Goal: Task Accomplishment & Management: Complete application form

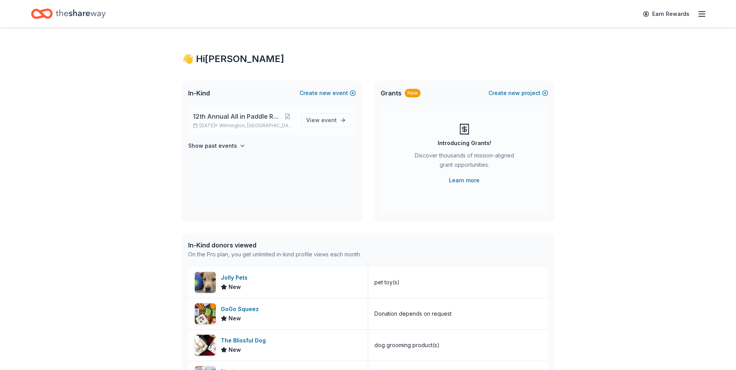
click at [238, 123] on span "Wilmington, [GEOGRAPHIC_DATA]" at bounding box center [256, 126] width 75 height 6
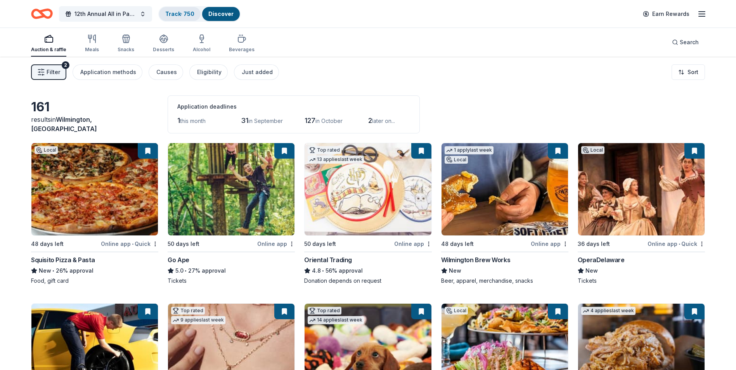
click at [176, 14] on link "Track · 750" at bounding box center [179, 13] width 29 height 7
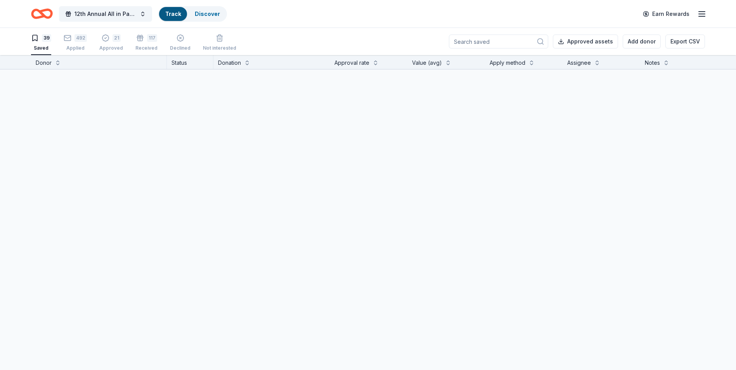
scroll to position [0, 0]
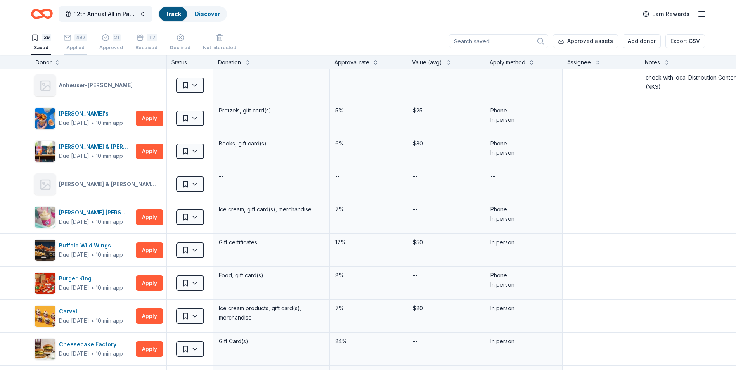
click at [73, 42] on div "492 Applied" at bounding box center [75, 42] width 23 height 17
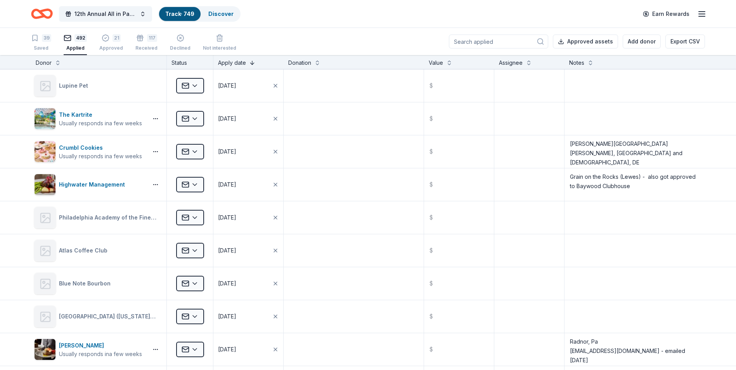
click at [252, 63] on button at bounding box center [252, 62] width 6 height 8
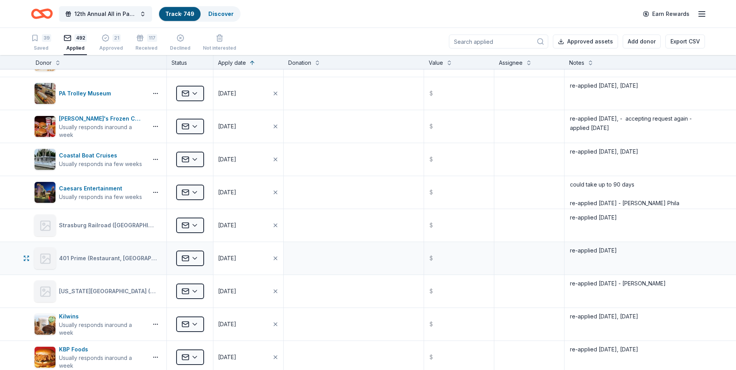
scroll to position [2562, 0]
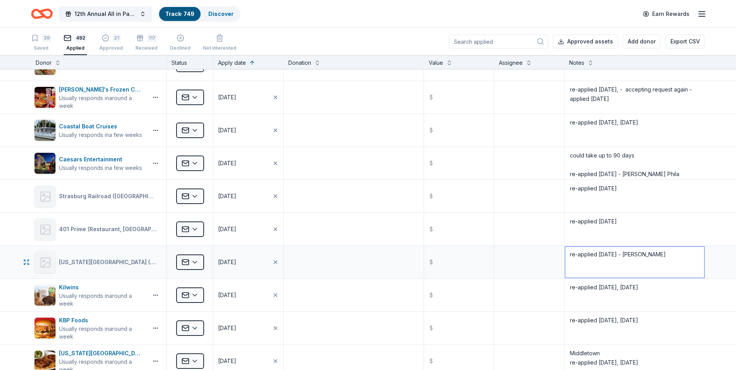
drag, startPoint x: 661, startPoint y: 255, endPoint x: 672, endPoint y: 255, distance: 10.9
click at [661, 255] on textarea "re-applied 5/15/25 - Jennifer Oberle" at bounding box center [635, 262] width 139 height 31
click at [606, 266] on textarea "re-applied 5/15/25 - Jennifer Oberle, 8/22/25" at bounding box center [635, 262] width 139 height 31
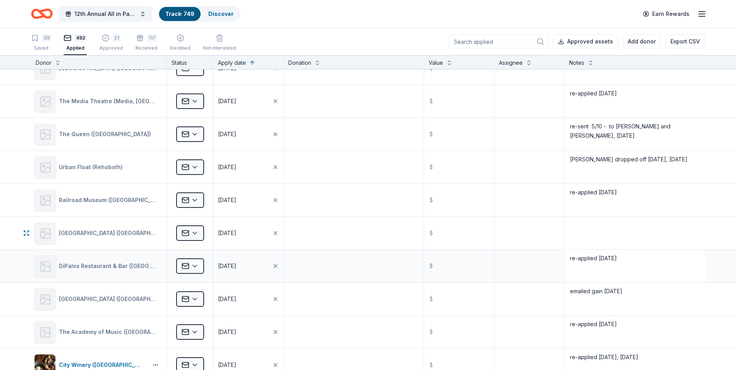
scroll to position [3028, 0]
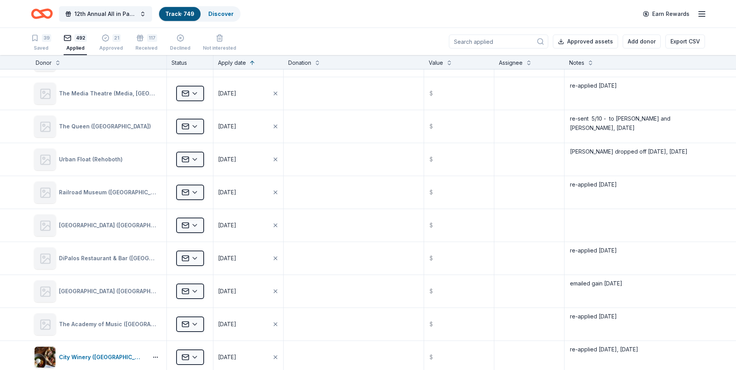
type textarea "re-applied 5/15/25 - Jennifer Oberle, 8/22/25"
click at [622, 250] on textarea "re-applied 5/21/25" at bounding box center [635, 258] width 139 height 31
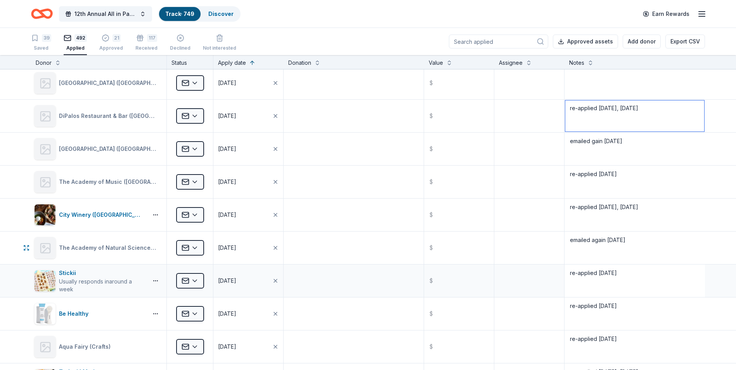
scroll to position [3183, 0]
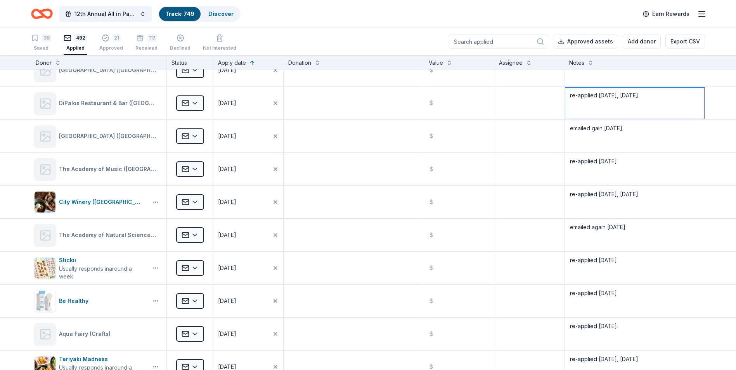
type textarea "re-applied 5/21/25, 8/22/25"
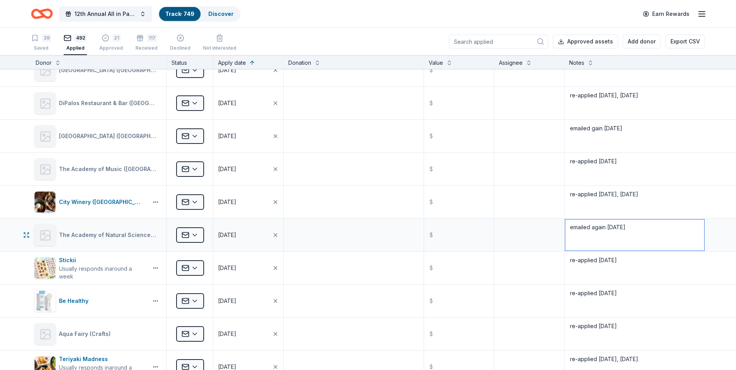
click at [635, 226] on textarea "emailed again 5/22/25" at bounding box center [635, 235] width 139 height 31
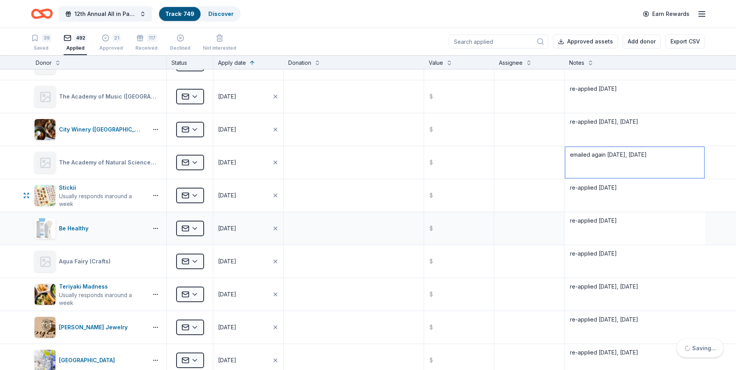
scroll to position [3261, 0]
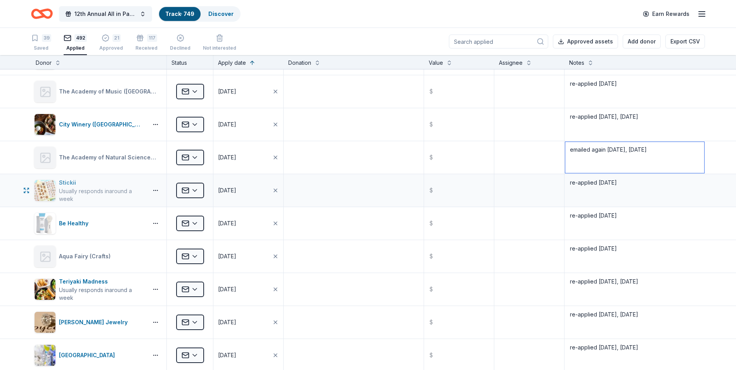
type textarea "emailed again 5/22/25, 8/22/25"
click at [62, 180] on div "Stickii" at bounding box center [102, 182] width 86 height 9
click at [627, 183] on textarea "re-applied 5/22/25" at bounding box center [635, 190] width 139 height 31
type textarea "re-applied 5/22/25, 8/22/25"
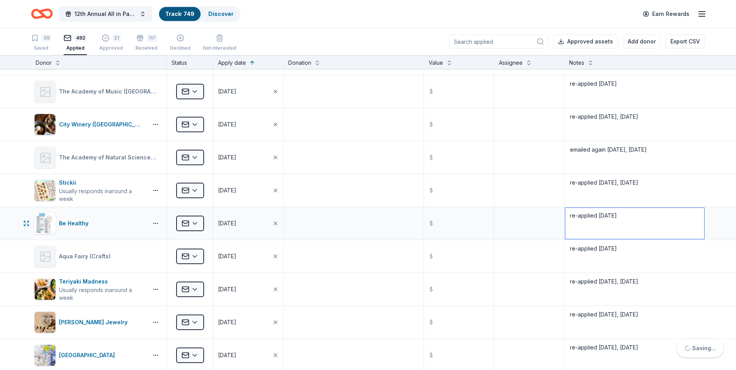
click at [643, 224] on textarea "re-applied 5/22/25" at bounding box center [635, 223] width 139 height 31
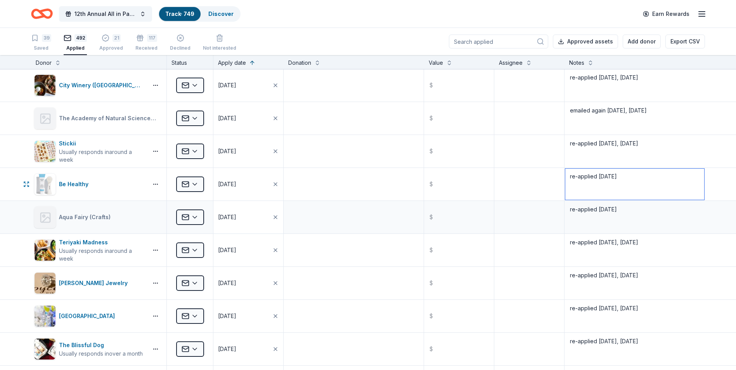
scroll to position [3338, 0]
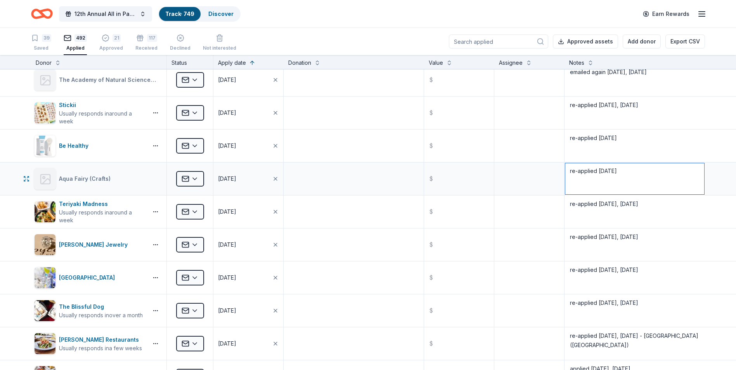
click at [613, 170] on textarea "re-applied 5/21/25" at bounding box center [635, 178] width 139 height 31
type textarea "re-applied 5/21/25, 8/22/25"
click at [666, 132] on textarea "re-applied 5/22/25" at bounding box center [635, 145] width 139 height 31
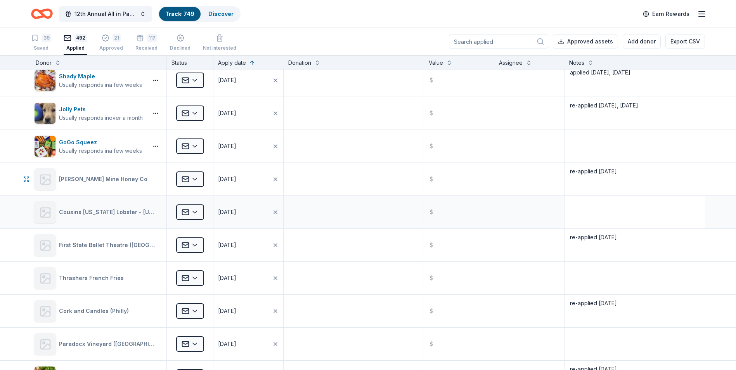
scroll to position [3649, 0]
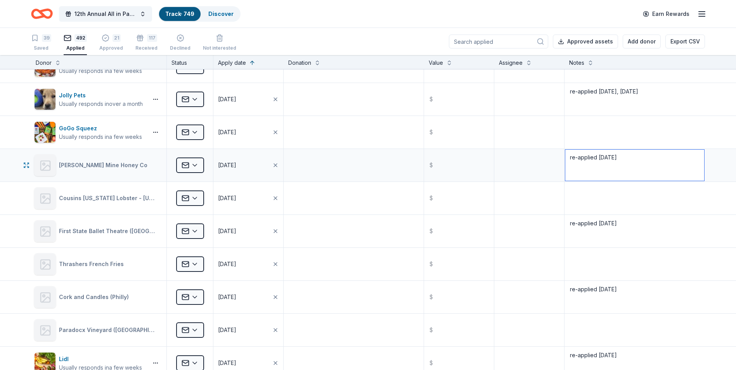
click at [632, 156] on textarea "re-applied 5/24/25" at bounding box center [635, 165] width 139 height 31
type textarea "re-applied 5/24/25, 8/22/25"
click at [645, 207] on textarea at bounding box center [635, 198] width 139 height 31
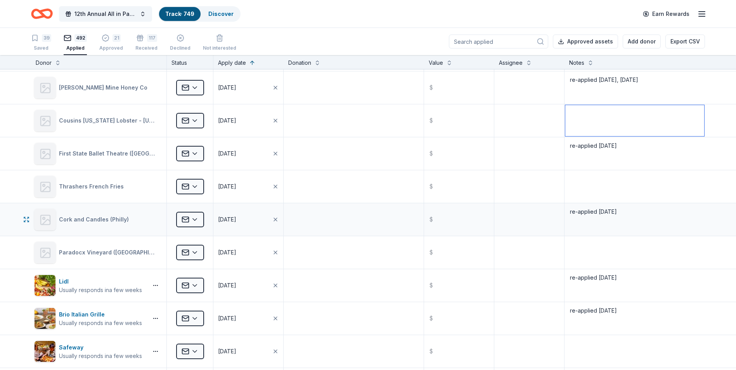
scroll to position [3765, 0]
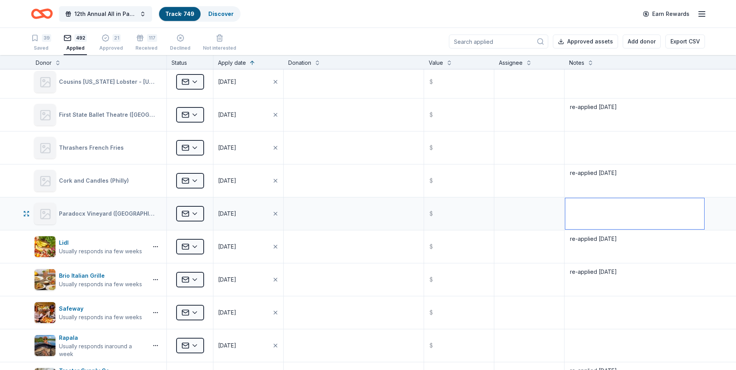
click at [587, 205] on textarea at bounding box center [635, 213] width 139 height 31
type textarea "re-applied 8/22/25"
click at [670, 247] on textarea "re-applied 7/17/25" at bounding box center [635, 246] width 139 height 31
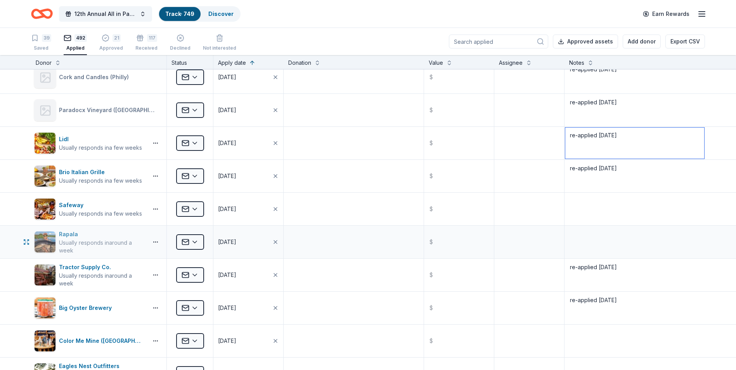
scroll to position [3882, 0]
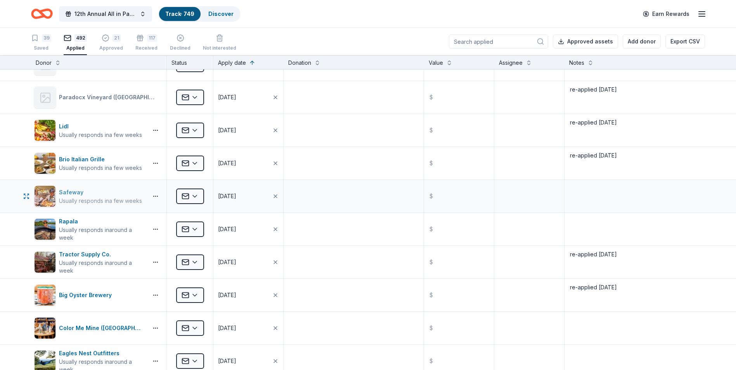
click at [65, 191] on div "Safeway" at bounding box center [100, 192] width 83 height 9
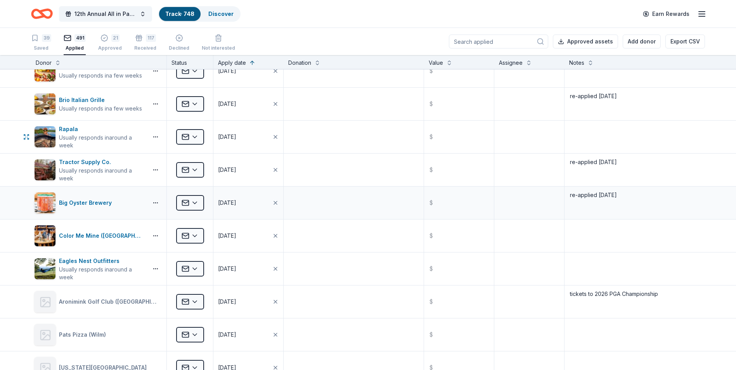
scroll to position [3960, 0]
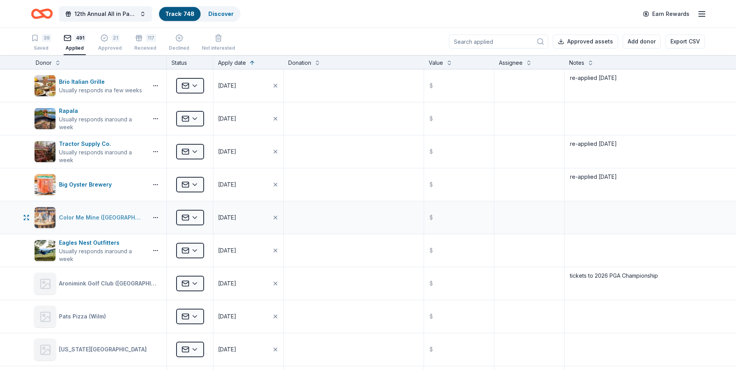
click at [79, 217] on div "Color Me Mine (Lehigh Valley)" at bounding box center [102, 217] width 86 height 9
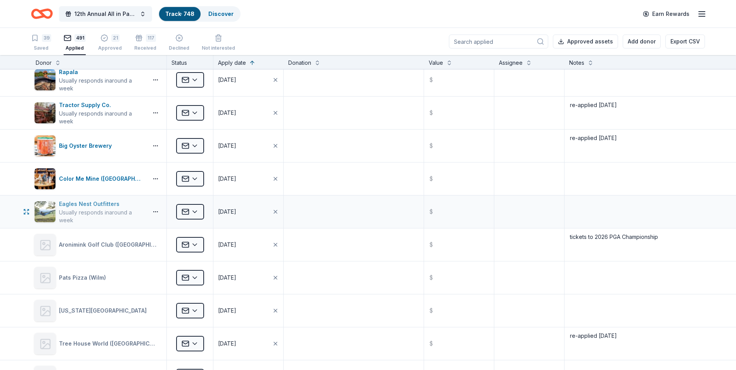
click at [73, 202] on div "Eagles Nest Outfitters" at bounding box center [102, 204] width 86 height 9
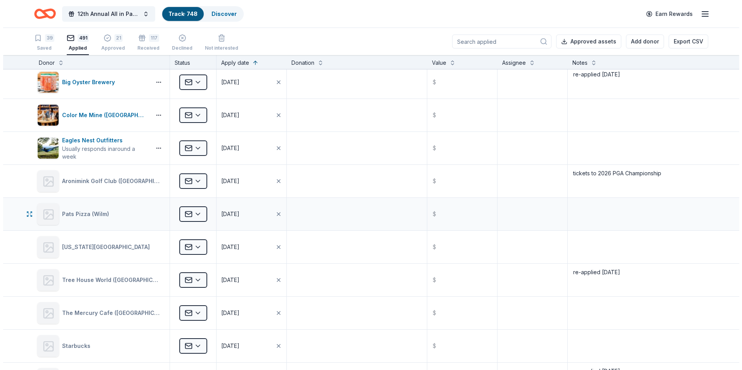
scroll to position [4076, 0]
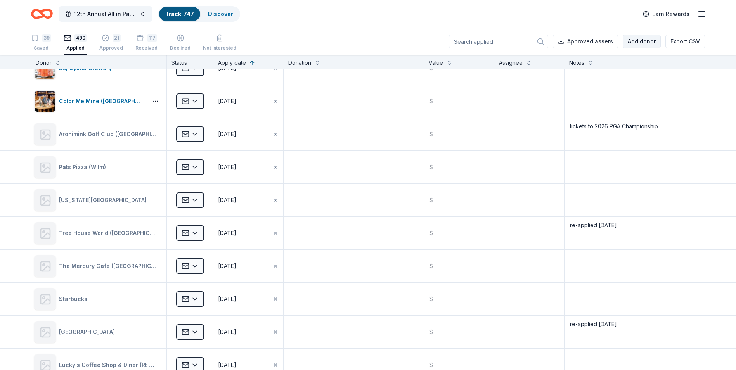
click at [641, 41] on button "Add donor" at bounding box center [642, 42] width 38 height 14
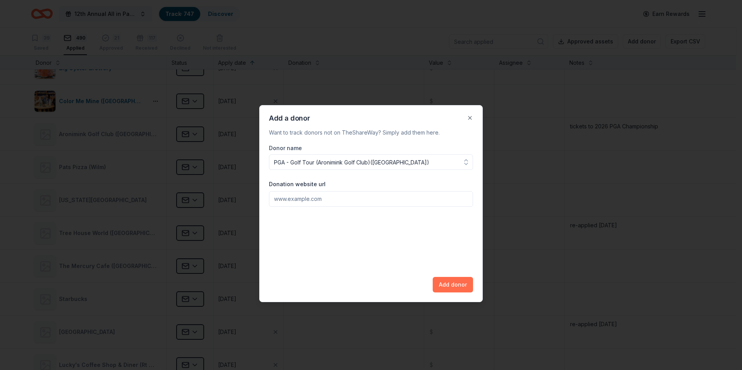
type input "PGA - Golf Tour (Aronimink Golf Club)(PA)"
click at [453, 283] on button "Add donor" at bounding box center [453, 285] width 40 height 16
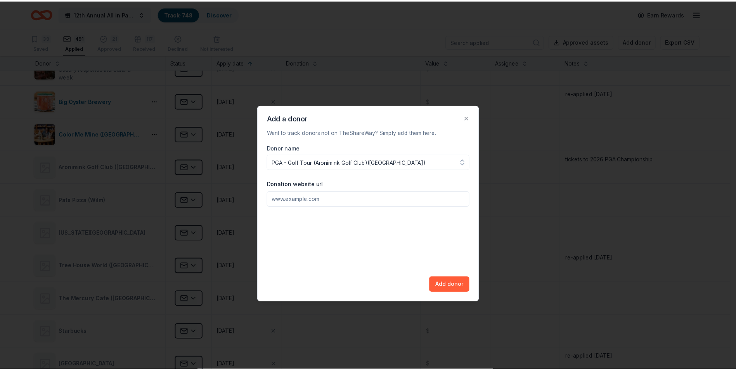
scroll to position [4109, 0]
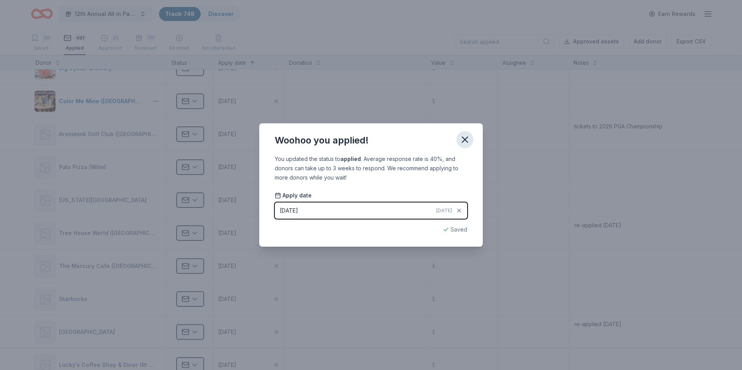
click at [460, 142] on icon "button" at bounding box center [465, 139] width 11 height 11
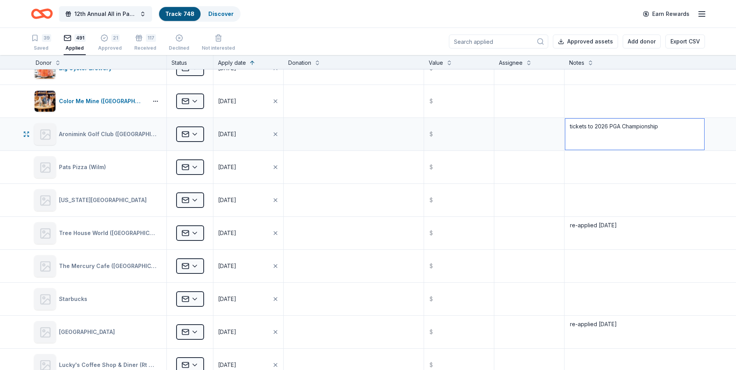
click at [566, 126] on textarea "tickets to 2026 PGA Championship" at bounding box center [635, 134] width 139 height 31
click at [627, 139] on textarea "also email PGS golf tour for tickets to 2026 PGA Championship" at bounding box center [635, 134] width 139 height 31
type textarea "also email PGS golf tour for tickets to 2026 PGA Championship re-applied 8/22/25"
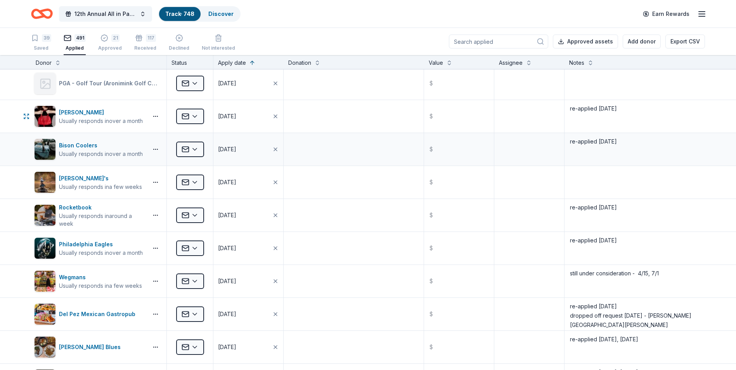
scroll to position [0, 0]
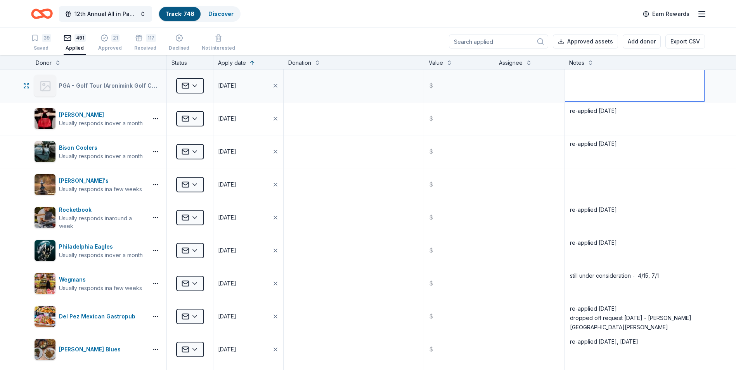
click at [577, 80] on textarea at bounding box center [635, 85] width 139 height 31
click at [673, 78] on textarea "tour comes to Aronimink Golf Course in May/2026" at bounding box center [635, 85] width 139 height 31
click at [630, 92] on textarea "tour comes to Aronimink Golf Course in Newtown Sq in May/2026" at bounding box center [635, 85] width 139 height 31
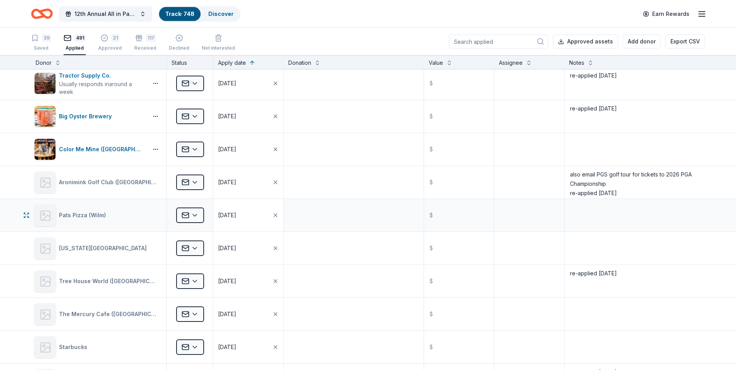
scroll to position [4076, 0]
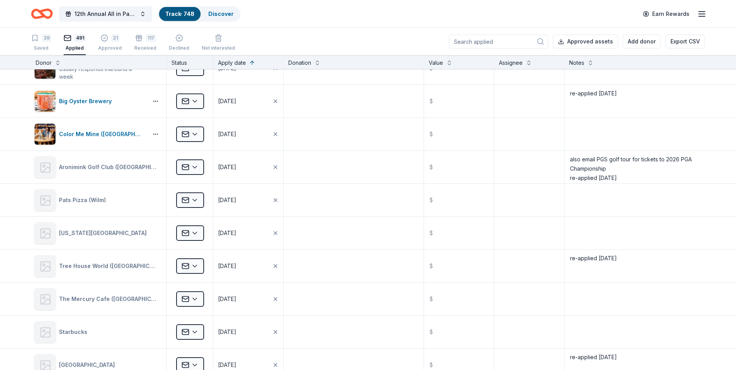
type textarea "tour comes to Aronimink Golf Course in Newtown Sq in May/2026"
click at [580, 192] on textarea at bounding box center [635, 200] width 139 height 31
type textarea "re-applied 8/22/25"
click at [613, 233] on textarea at bounding box center [635, 233] width 139 height 31
click at [196, 233] on html "12th Annual All in Paddle Raffle Track · 748 Discover Earn Rewards 39 Saved 491…" at bounding box center [368, 185] width 736 height 370
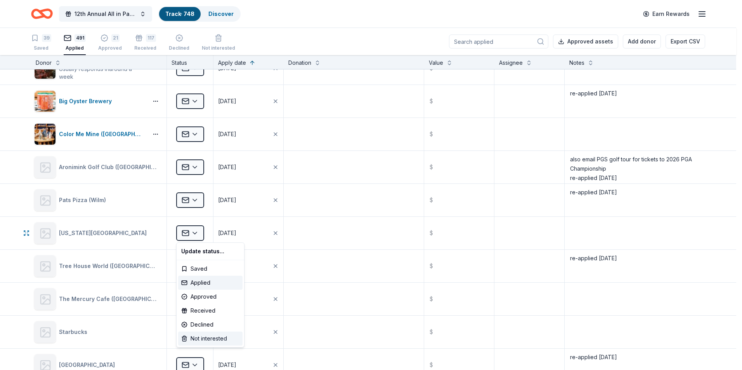
click at [201, 340] on div "Not interested" at bounding box center [210, 339] width 64 height 14
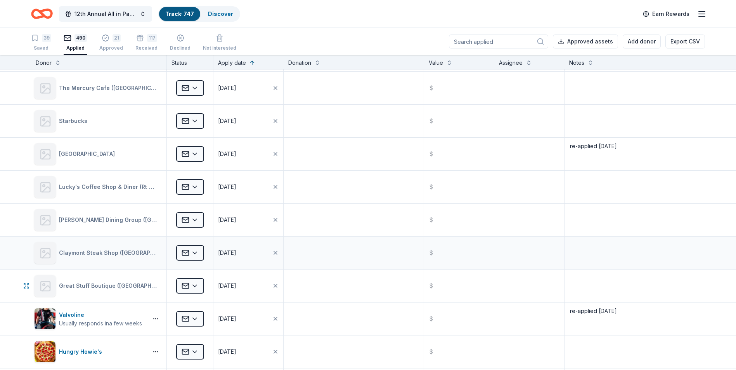
scroll to position [4198, 0]
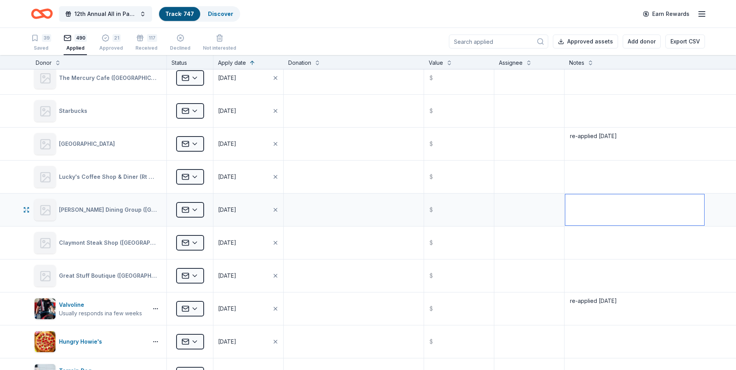
click at [590, 202] on textarea at bounding box center [635, 209] width 139 height 31
type textarea "re-applied 8/22/25"
click at [583, 176] on textarea at bounding box center [635, 176] width 139 height 31
type textarea "re-applied 8/22/25"
click at [649, 238] on textarea at bounding box center [635, 242] width 139 height 31
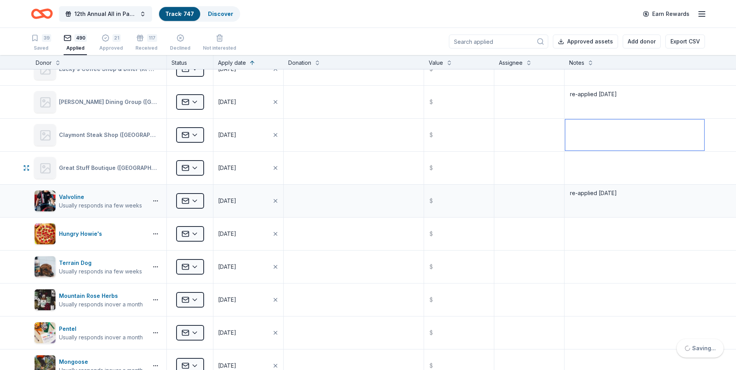
scroll to position [4315, 0]
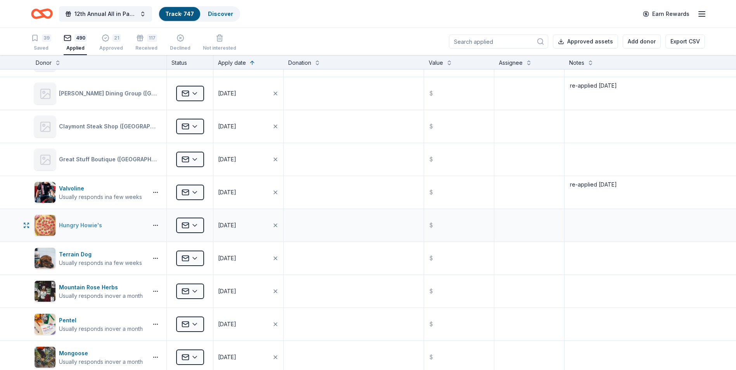
click at [71, 224] on div "Hungry Howie's" at bounding box center [82, 225] width 46 height 9
click at [573, 216] on textarea at bounding box center [635, 225] width 139 height 31
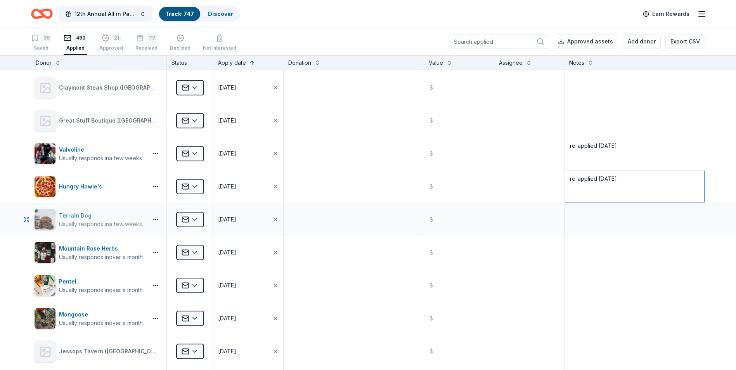
type textarea "re-applied 8/22/25"
click at [68, 214] on div "Terrain Dog" at bounding box center [100, 215] width 83 height 9
click at [582, 215] on textarea at bounding box center [635, 219] width 139 height 31
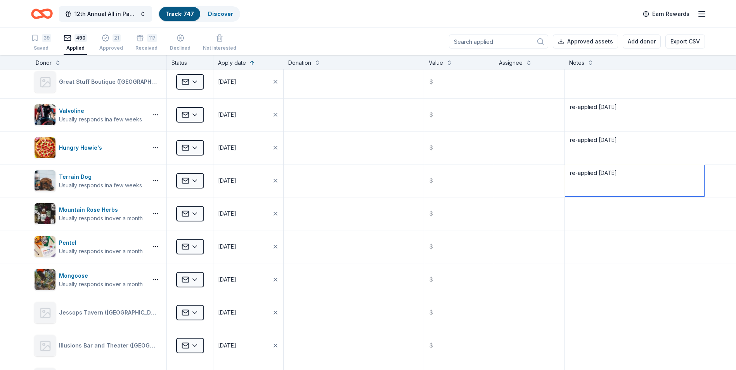
type textarea "re-applied 8/22/25"
click at [196, 180] on html "12th Annual All in Paddle Raffle Track · 747 Discover Earn Rewards 39 Saved 490…" at bounding box center [368, 185] width 736 height 370
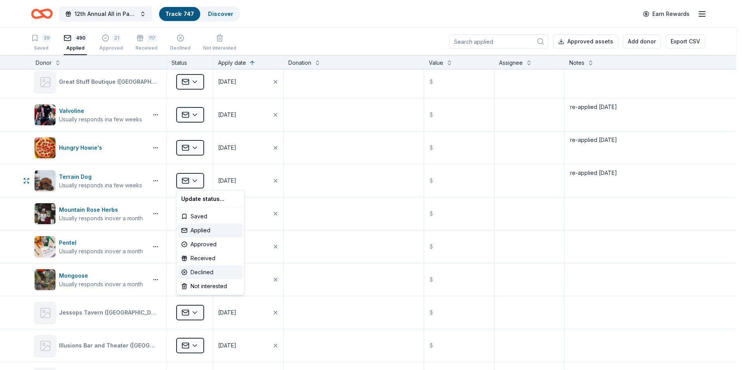
click at [198, 273] on div "Declined" at bounding box center [210, 273] width 64 height 14
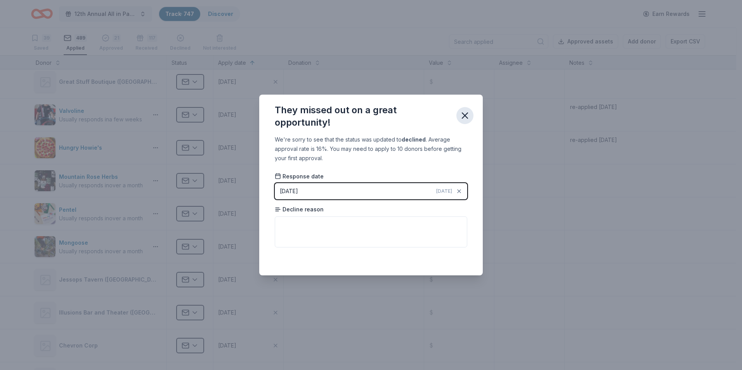
click at [467, 115] on icon "button" at bounding box center [464, 115] width 5 height 5
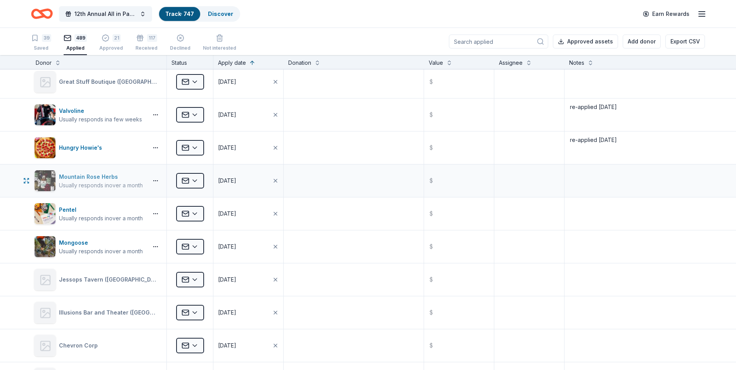
click at [75, 175] on div "Mountain Rose Herbs" at bounding box center [101, 176] width 84 height 9
click at [198, 183] on html "12th Annual All in Paddle Raffle Track · 747 Discover Earn Rewards 39 Saved 489…" at bounding box center [368, 185] width 736 height 370
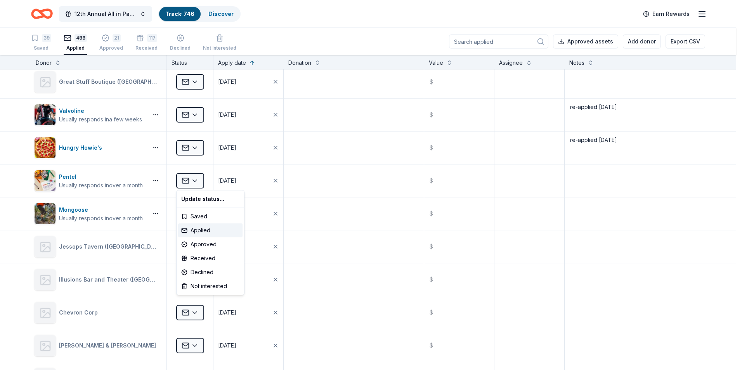
click at [381, 153] on html "12th Annual All in Paddle Raffle Track · 746 Discover Earn Rewards 39 Saved 488…" at bounding box center [371, 185] width 742 height 370
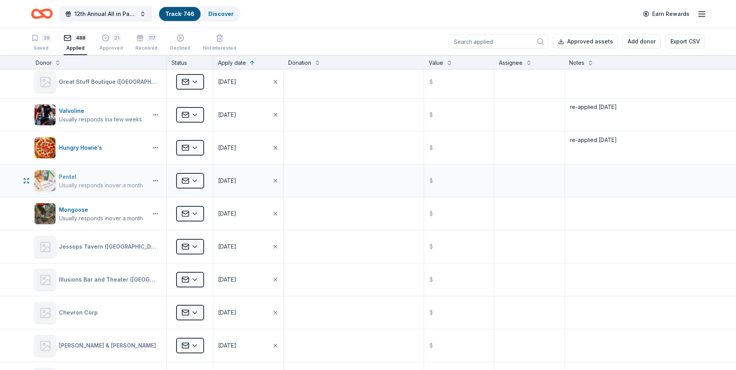
click at [64, 174] on div "Pentel" at bounding box center [101, 176] width 84 height 9
click at [595, 177] on textarea at bounding box center [635, 180] width 139 height 31
type textarea "re-applied 8/22/25"
click at [68, 209] on div "Mongoose" at bounding box center [101, 209] width 84 height 9
click at [584, 202] on textarea at bounding box center [635, 213] width 139 height 31
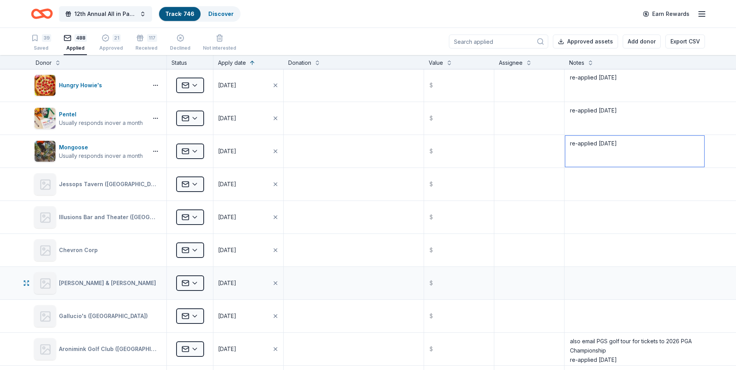
scroll to position [4431, 0]
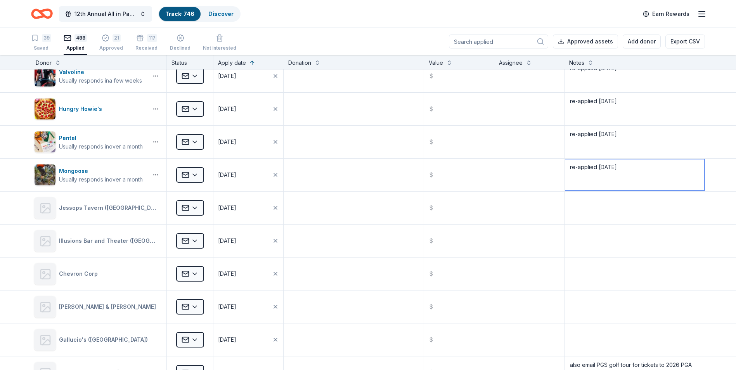
type textarea "re-applied 8/22/25"
click at [597, 201] on textarea at bounding box center [635, 208] width 139 height 31
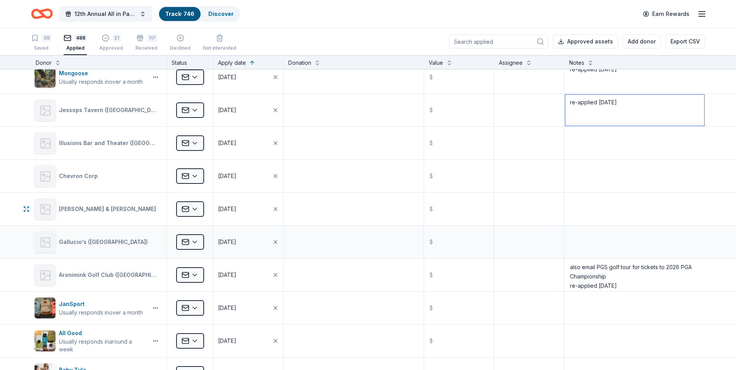
scroll to position [4548, 0]
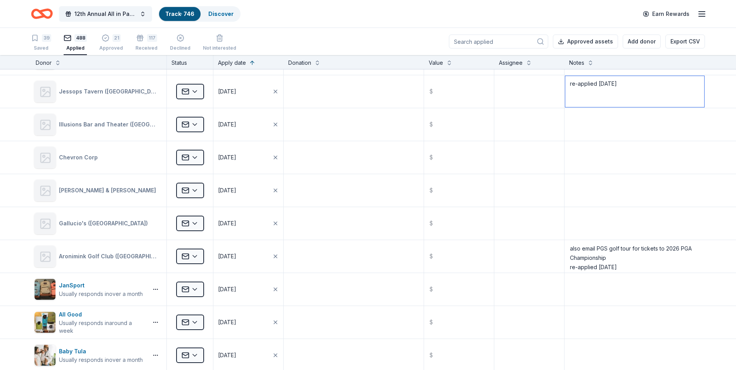
type textarea "re-applied 8/22/25"
click at [587, 215] on textarea at bounding box center [635, 223] width 139 height 31
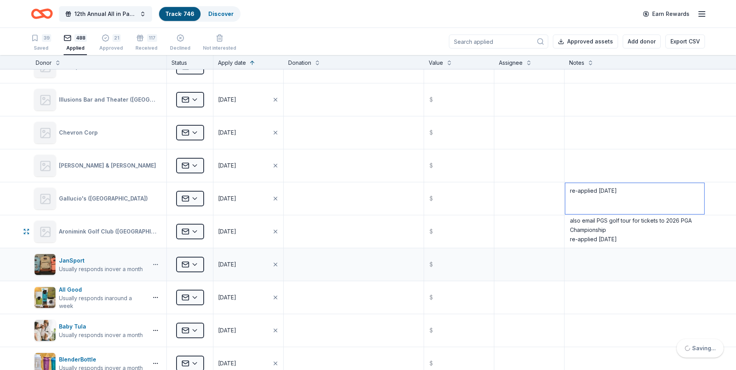
scroll to position [4587, 0]
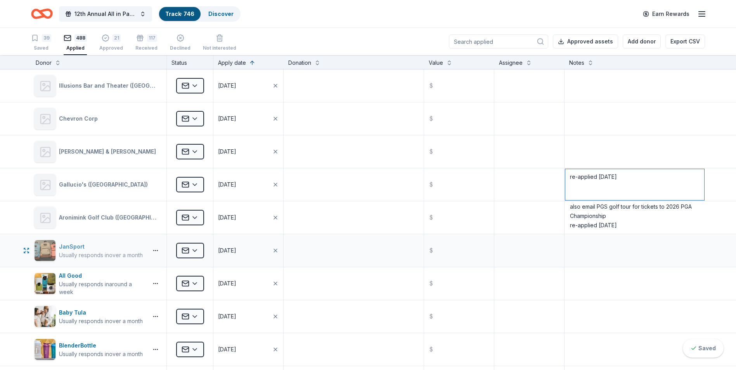
type textarea "re-applied 8/22/25"
click at [64, 245] on div "JanSport" at bounding box center [101, 246] width 84 height 9
click at [576, 243] on textarea at bounding box center [635, 250] width 139 height 31
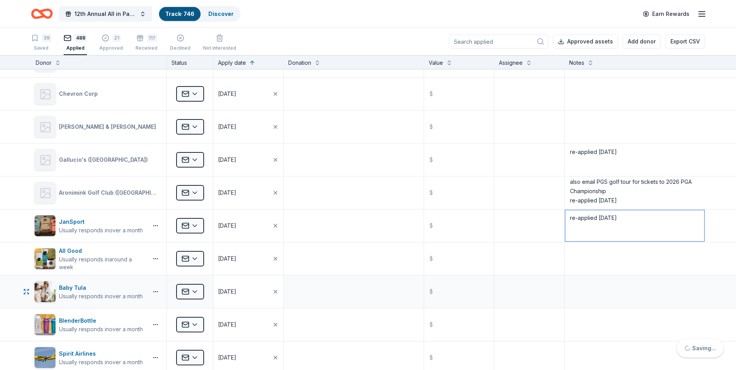
scroll to position [4625, 0]
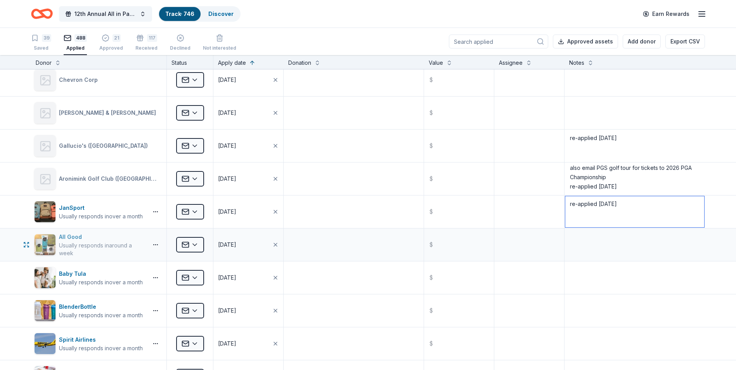
type textarea "re-applied 8/22/25"
click at [69, 235] on div "All Good" at bounding box center [102, 237] width 86 height 9
click at [594, 235] on textarea at bounding box center [635, 244] width 139 height 31
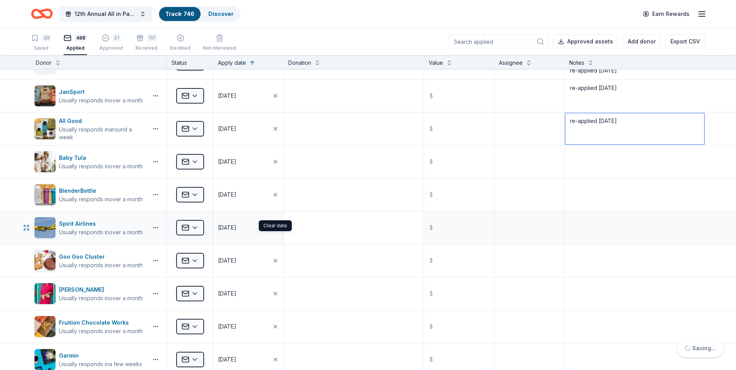
scroll to position [4742, 0]
type textarea "re-applied 8/22/25"
click at [67, 157] on div "Baby Tula" at bounding box center [101, 157] width 84 height 9
click at [582, 156] on textarea at bounding box center [635, 161] width 139 height 31
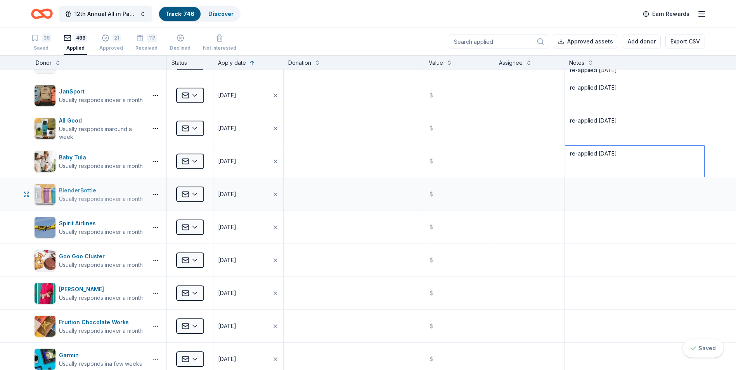
type textarea "re-applied 8/22/25"
click at [70, 190] on div "BlenderBottle" at bounding box center [101, 190] width 84 height 9
click at [586, 189] on textarea at bounding box center [635, 194] width 139 height 31
type textarea "re-applied 8/22/25"
click at [71, 222] on div "Spirit Airlines" at bounding box center [101, 223] width 84 height 9
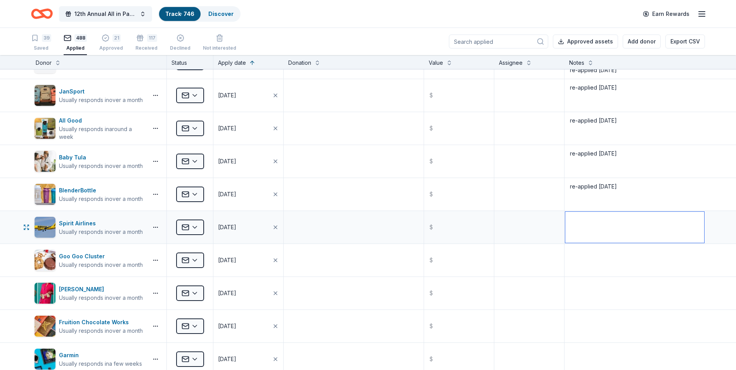
click at [590, 221] on textarea at bounding box center [635, 227] width 139 height 31
type textarea "re-applied 8/22/25"
click at [313, 259] on textarea at bounding box center [354, 260] width 139 height 31
click at [75, 254] on div "Goo Goo Cluster" at bounding box center [101, 256] width 84 height 9
click at [589, 251] on textarea at bounding box center [635, 260] width 139 height 31
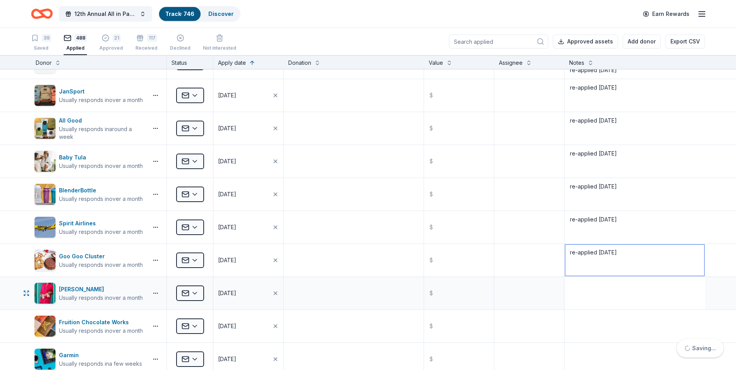
type textarea "re-applied 8/22/25"
click at [595, 297] on textarea at bounding box center [635, 293] width 139 height 31
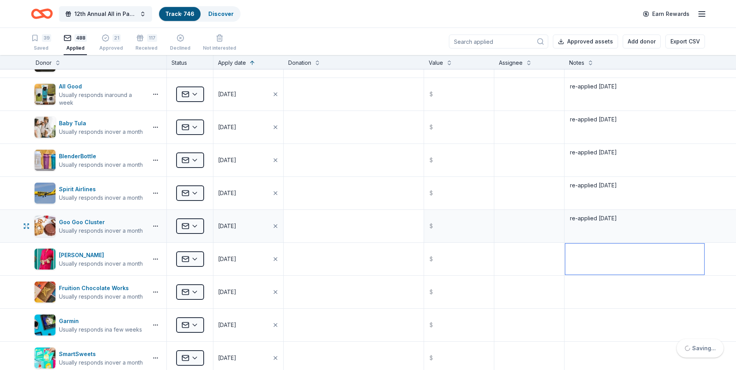
scroll to position [4781, 0]
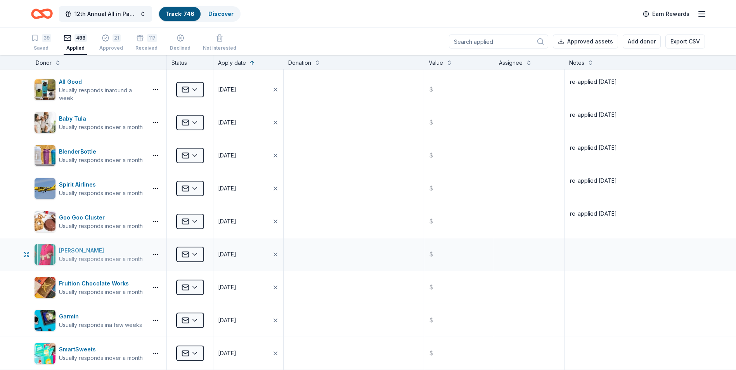
click at [68, 250] on div "Alexis Drake" at bounding box center [101, 250] width 84 height 9
click at [602, 245] on textarea at bounding box center [635, 254] width 139 height 31
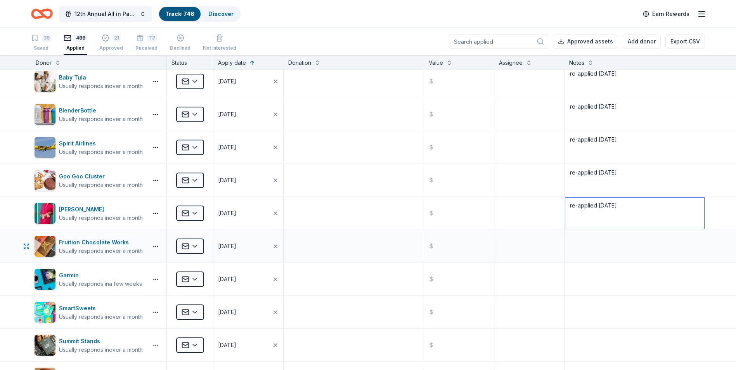
scroll to position [4858, 0]
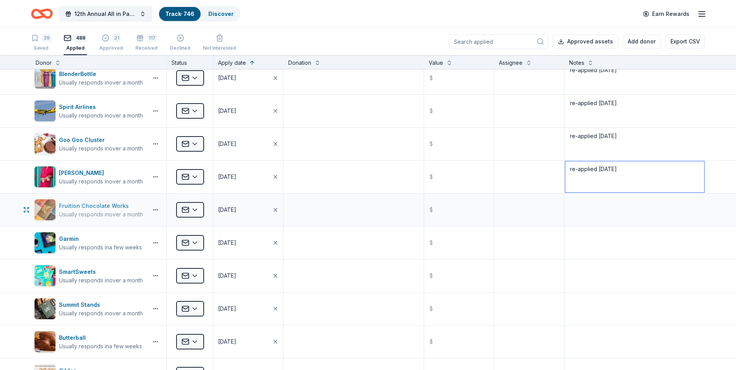
type textarea "re-applied 8/22/25"
click at [82, 206] on div "Fruition Chocolate Works" at bounding box center [101, 205] width 84 height 9
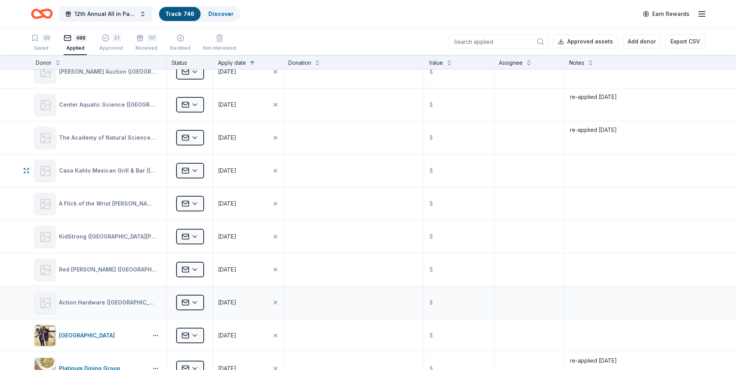
scroll to position [8546, 0]
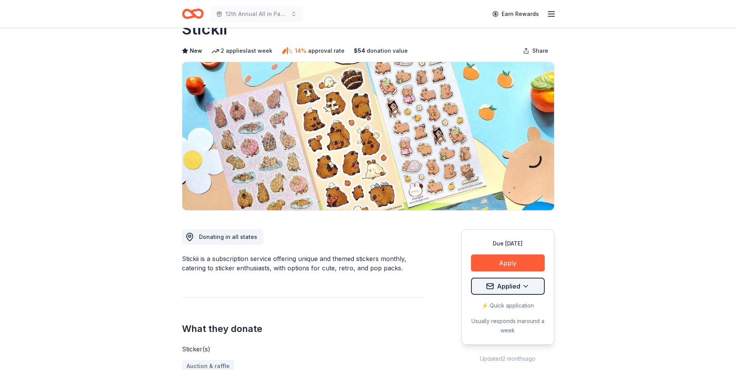
scroll to position [39, 0]
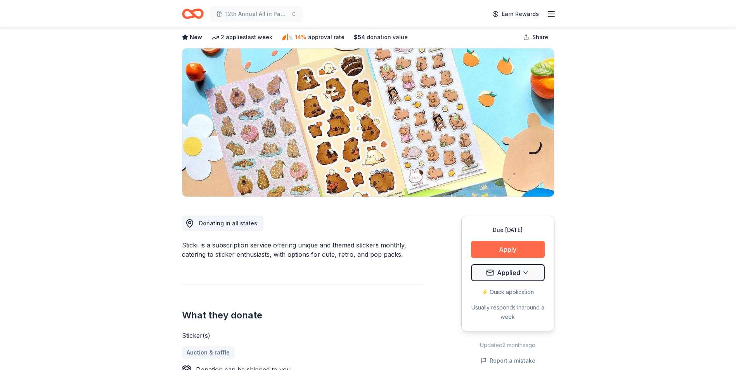
click at [511, 247] on button "Apply" at bounding box center [508, 249] width 74 height 17
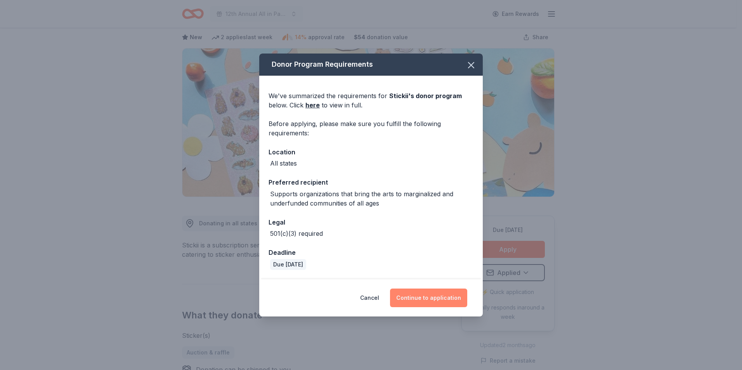
click at [426, 298] on button "Continue to application" at bounding box center [428, 298] width 77 height 19
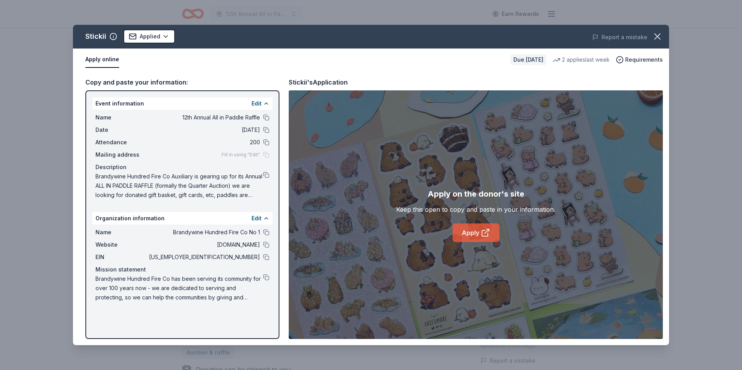
click at [472, 230] on link "Apply" at bounding box center [476, 233] width 47 height 19
click at [267, 279] on button at bounding box center [266, 277] width 6 height 6
click at [661, 38] on icon "button" at bounding box center [657, 36] width 11 height 11
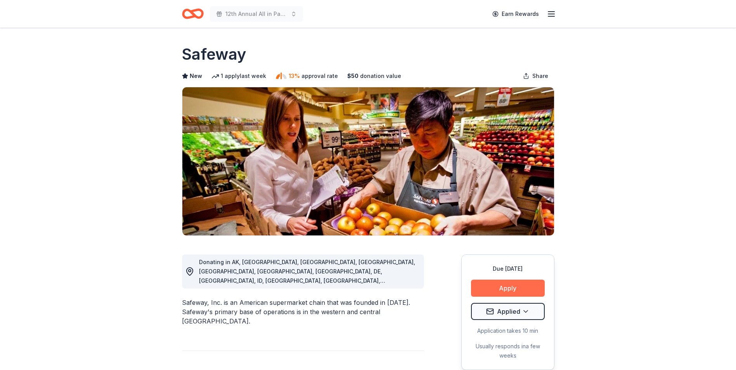
click at [504, 288] on button "Apply" at bounding box center [508, 288] width 74 height 17
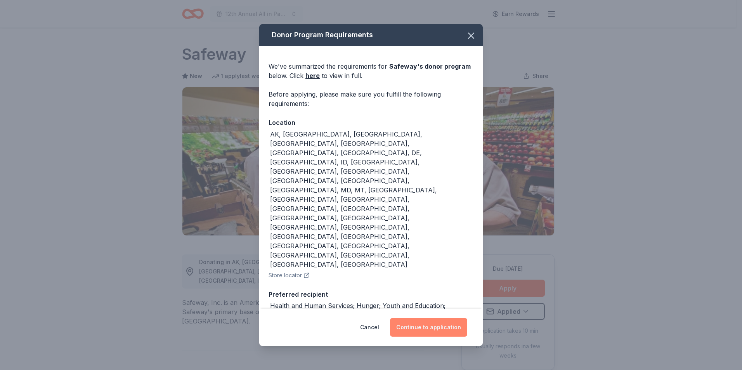
click at [417, 329] on button "Continue to application" at bounding box center [428, 327] width 77 height 19
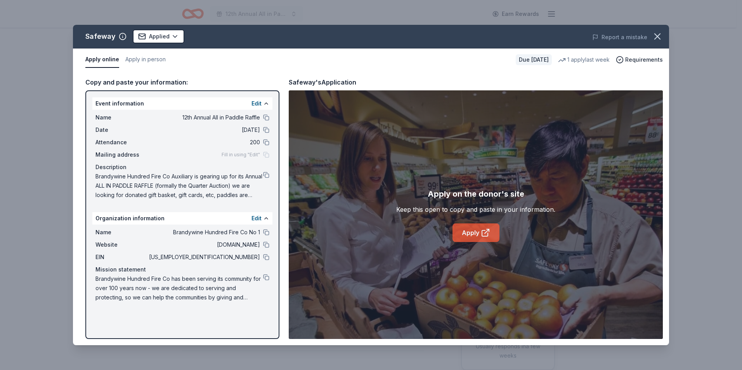
click at [466, 233] on link "Apply" at bounding box center [476, 233] width 47 height 19
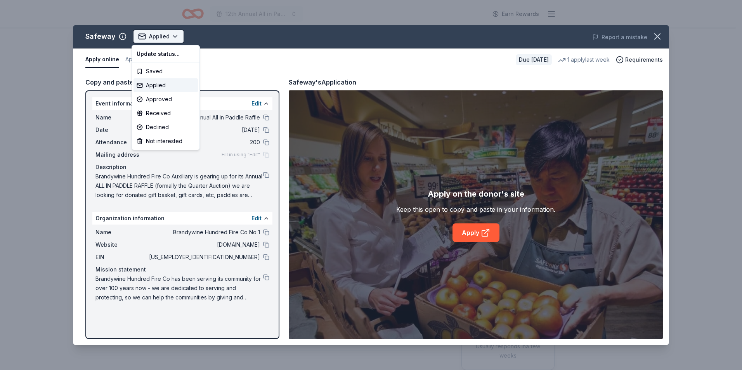
click at [174, 34] on html "12th Annual All in Paddle Raffle Earn Rewards Due in 36 days Share Safeway New …" at bounding box center [371, 185] width 742 height 370
click at [161, 143] on div "Not interested" at bounding box center [166, 141] width 64 height 14
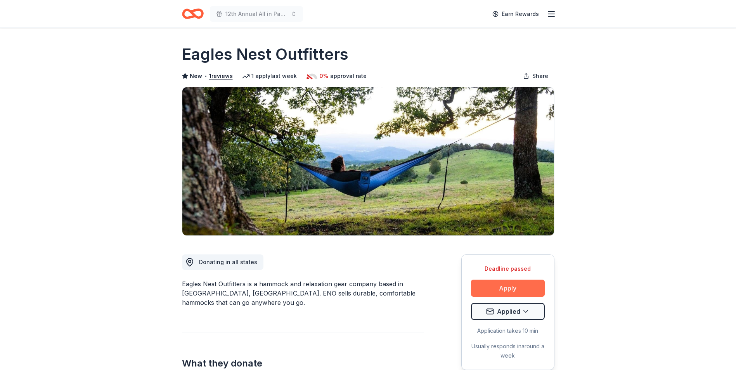
click at [506, 287] on button "Apply" at bounding box center [508, 288] width 74 height 17
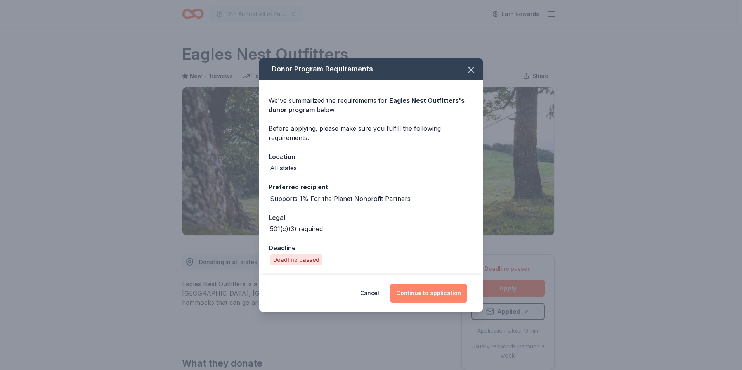
click at [441, 294] on button "Continue to application" at bounding box center [428, 293] width 77 height 19
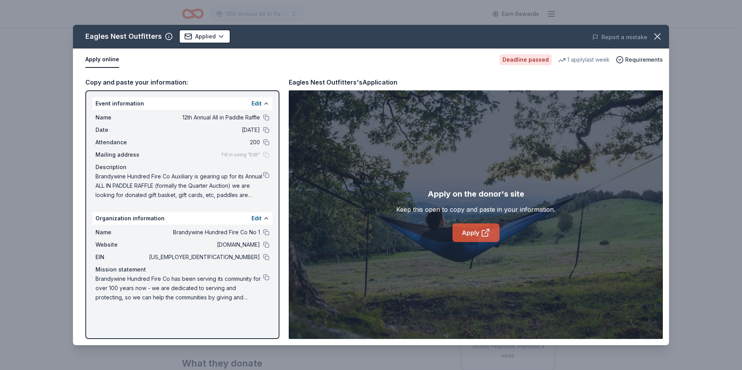
click at [470, 235] on link "Apply" at bounding box center [476, 233] width 47 height 19
click at [219, 35] on html "12th Annual All in Paddle Raffle Earn Rewards Deadline passed Share Eagles Nest…" at bounding box center [371, 185] width 742 height 370
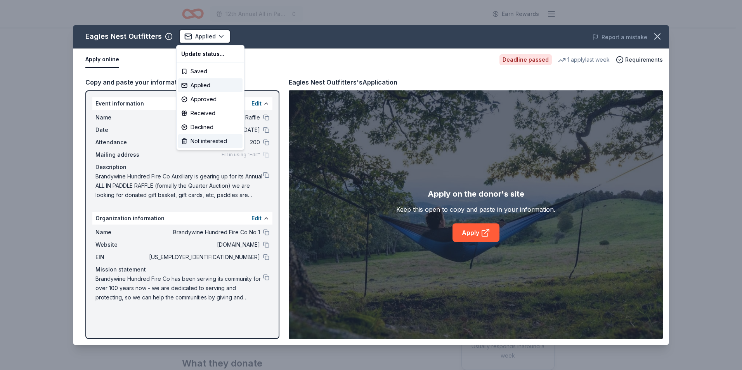
click at [201, 143] on div "Not interested" at bounding box center [210, 141] width 64 height 14
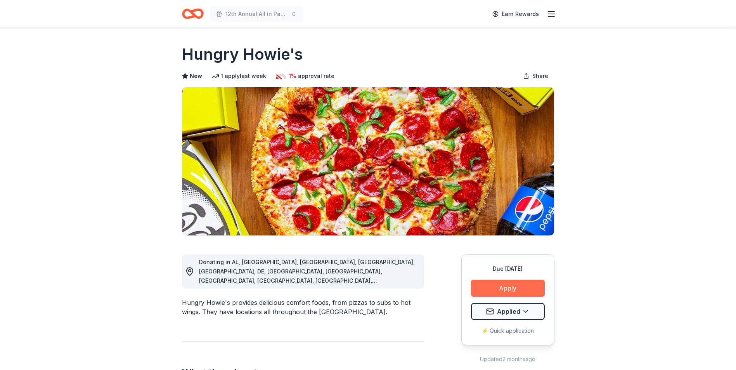
click at [507, 289] on button "Apply" at bounding box center [508, 288] width 74 height 17
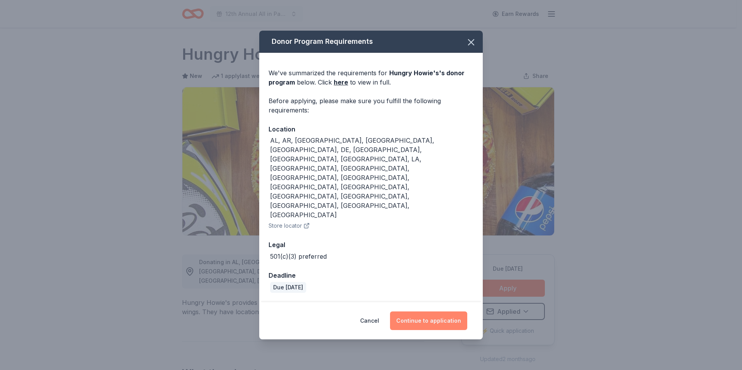
click at [424, 312] on button "Continue to application" at bounding box center [428, 321] width 77 height 19
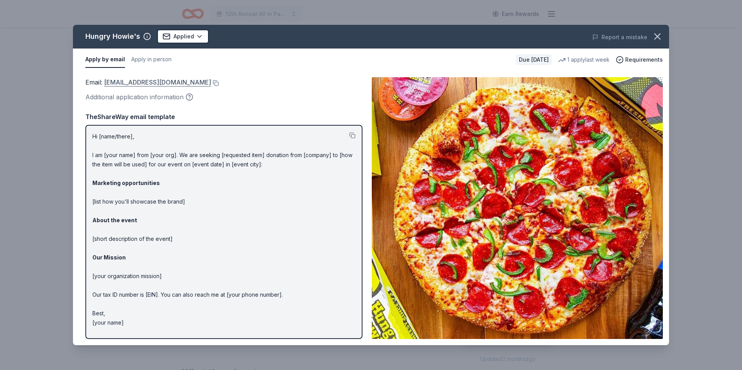
click at [151, 82] on link "community@hungryhowies.com" at bounding box center [157, 82] width 107 height 10
click at [658, 40] on icon "button" at bounding box center [657, 36] width 11 height 11
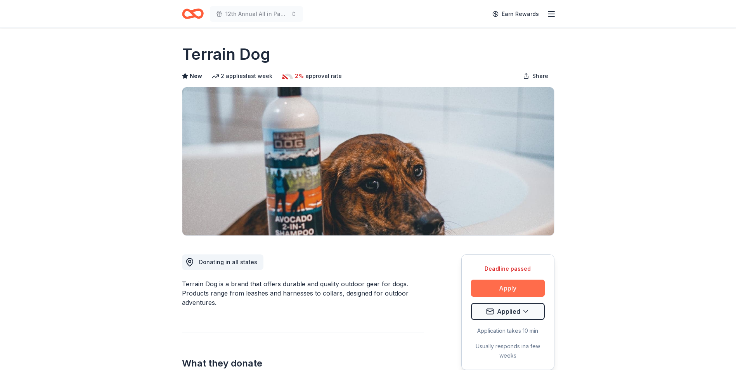
click at [508, 288] on button "Apply" at bounding box center [508, 288] width 74 height 17
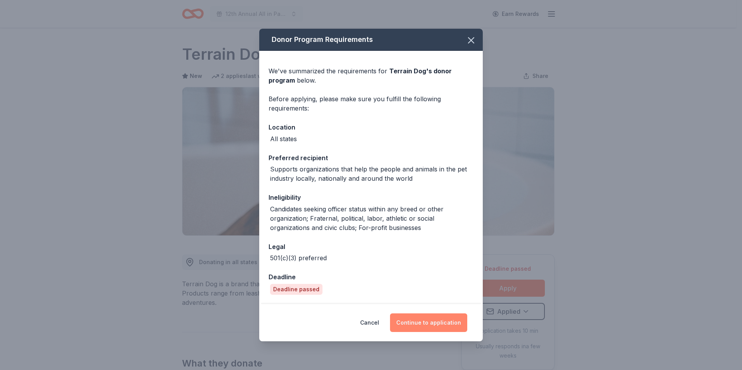
click at [434, 325] on button "Continue to application" at bounding box center [428, 323] width 77 height 19
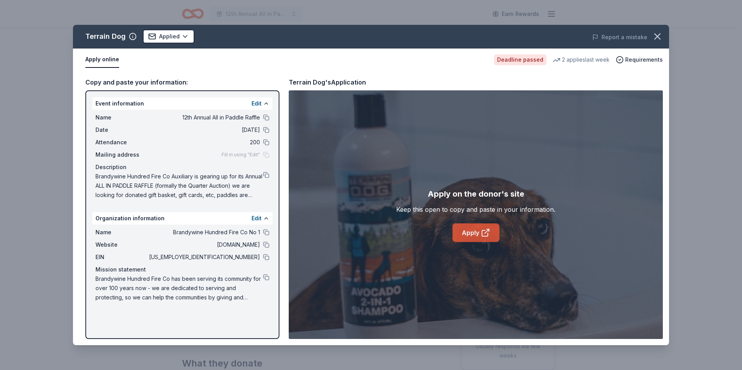
click at [473, 233] on link "Apply" at bounding box center [476, 233] width 47 height 19
click at [660, 36] on icon "button" at bounding box center [657, 36] width 11 height 11
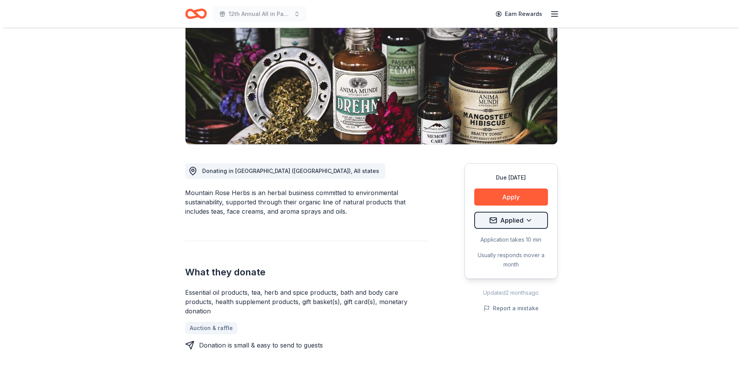
scroll to position [78, 0]
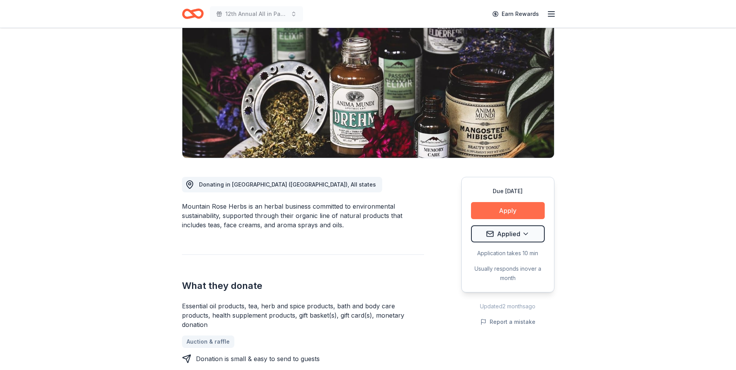
click at [506, 211] on button "Apply" at bounding box center [508, 210] width 74 height 17
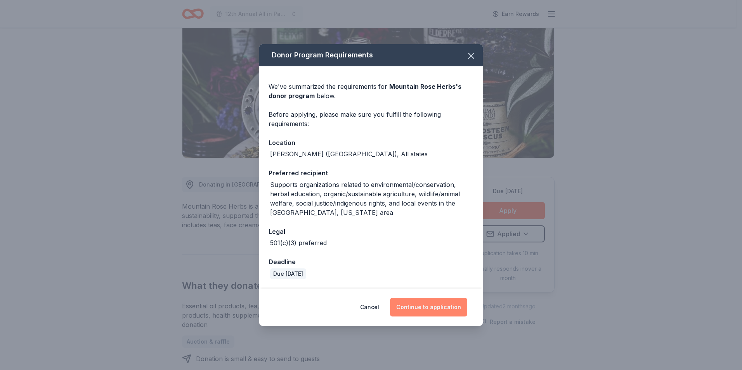
click at [426, 305] on button "Continue to application" at bounding box center [428, 307] width 77 height 19
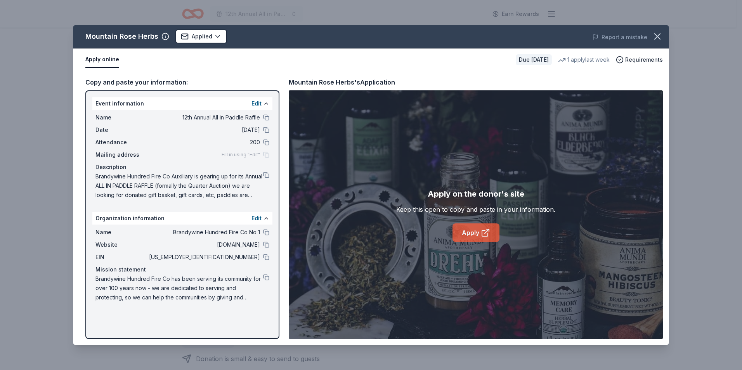
click at [470, 234] on link "Apply" at bounding box center [476, 233] width 47 height 19
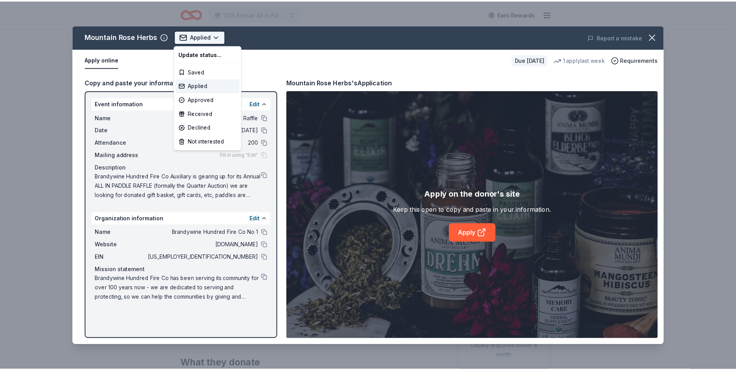
scroll to position [0, 0]
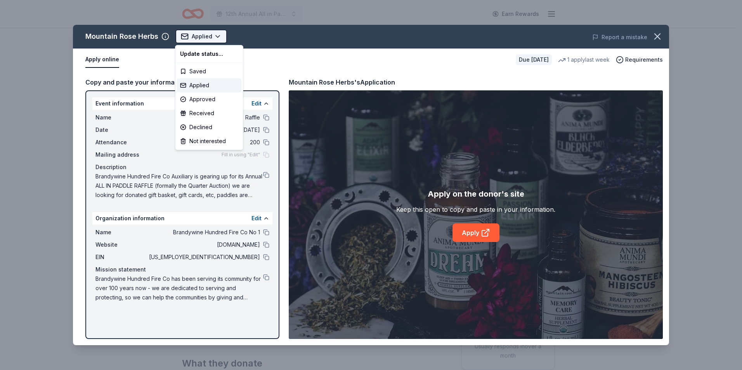
click at [215, 36] on html "12th Annual All in Paddle Raffle Earn Rewards Due in 18 days Share Mountain Ros…" at bounding box center [371, 185] width 742 height 370
click at [201, 142] on div "Not interested" at bounding box center [209, 141] width 64 height 14
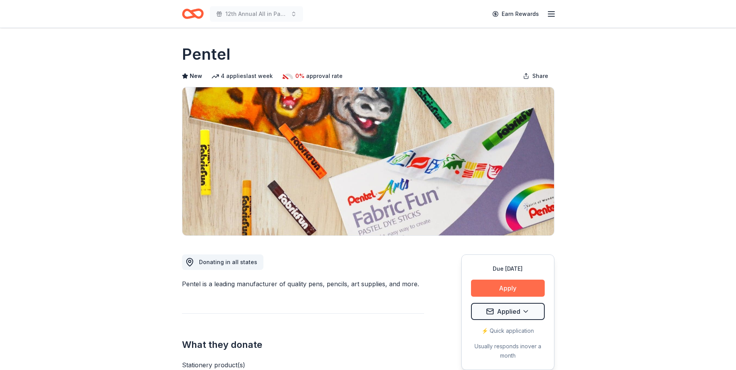
click at [509, 286] on button "Apply" at bounding box center [508, 288] width 74 height 17
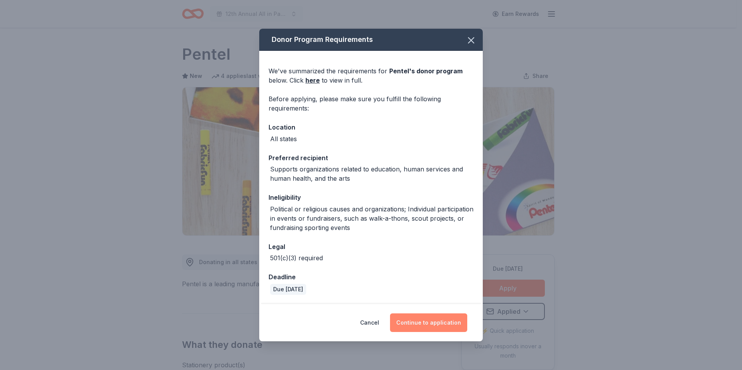
click at [426, 324] on button "Continue to application" at bounding box center [428, 323] width 77 height 19
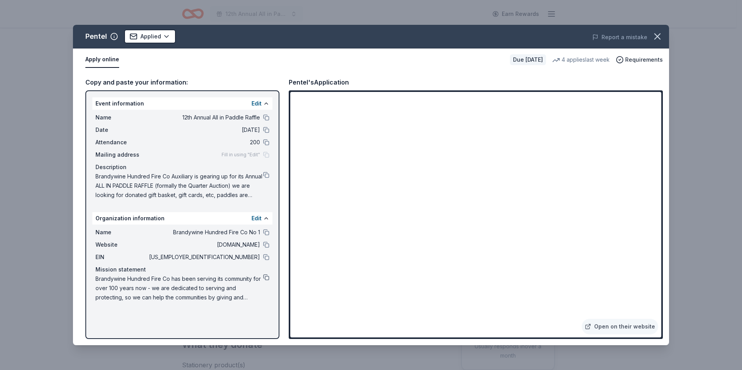
click at [266, 276] on button at bounding box center [266, 277] width 6 height 6
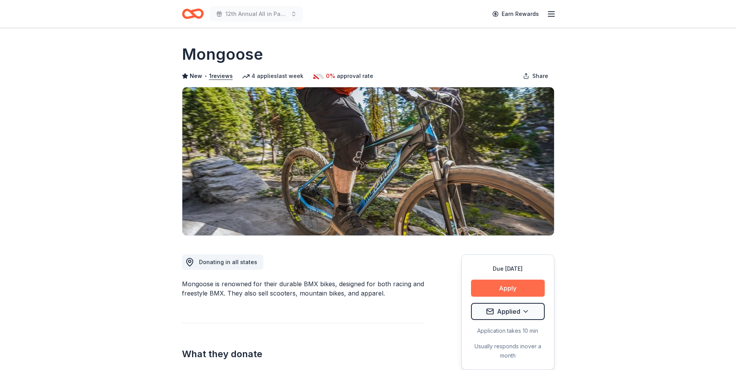
click at [508, 290] on button "Apply" at bounding box center [508, 288] width 74 height 17
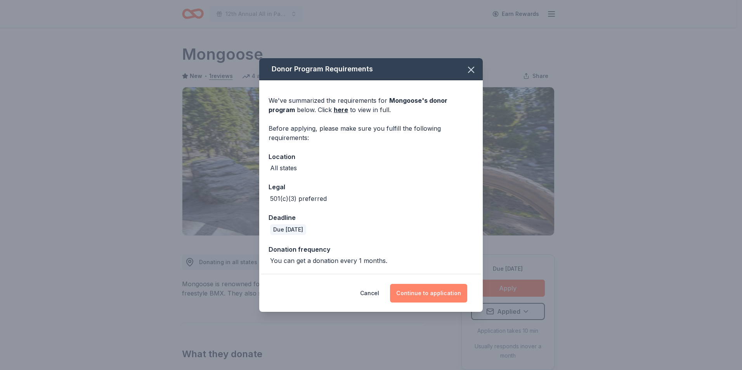
click at [419, 292] on button "Continue to application" at bounding box center [428, 293] width 77 height 19
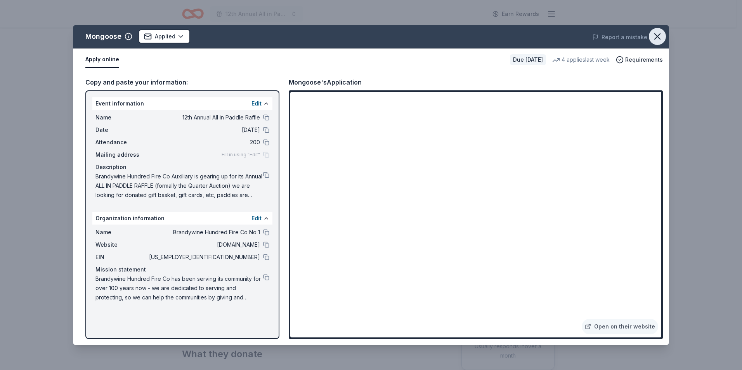
click at [660, 39] on icon "button" at bounding box center [657, 36] width 5 height 5
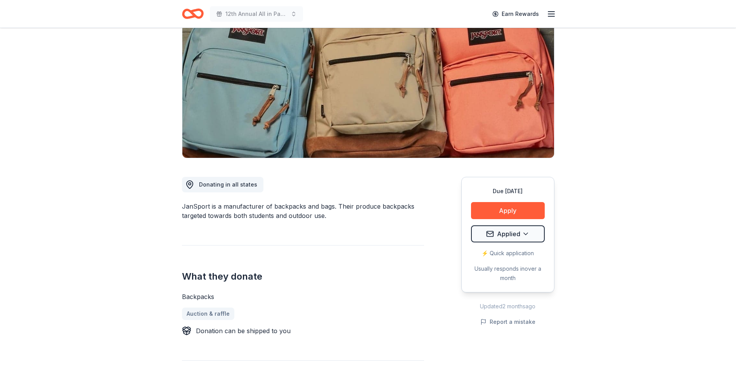
scroll to position [116, 0]
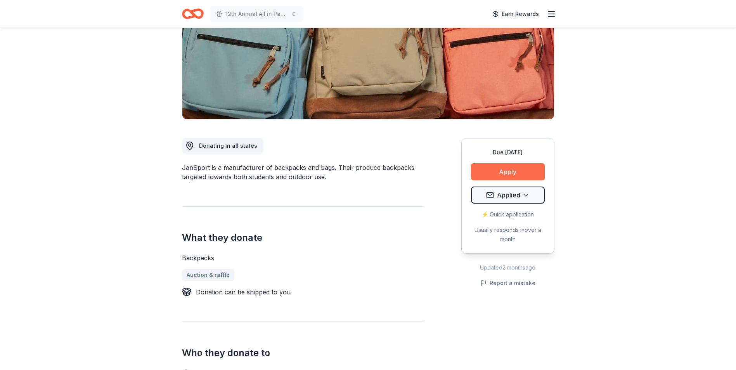
click at [508, 170] on button "Apply" at bounding box center [508, 171] width 74 height 17
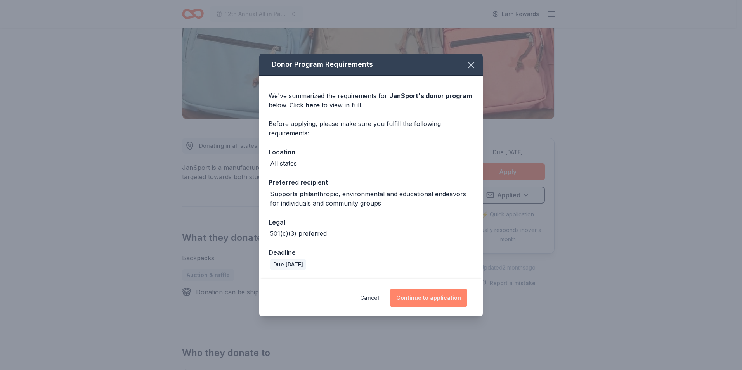
click at [423, 299] on button "Continue to application" at bounding box center [428, 298] width 77 height 19
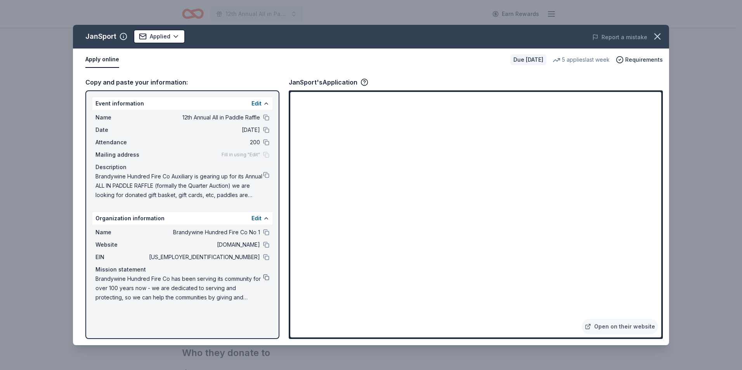
click at [266, 277] on button at bounding box center [266, 277] width 6 height 6
click at [658, 38] on icon "button" at bounding box center [657, 36] width 5 height 5
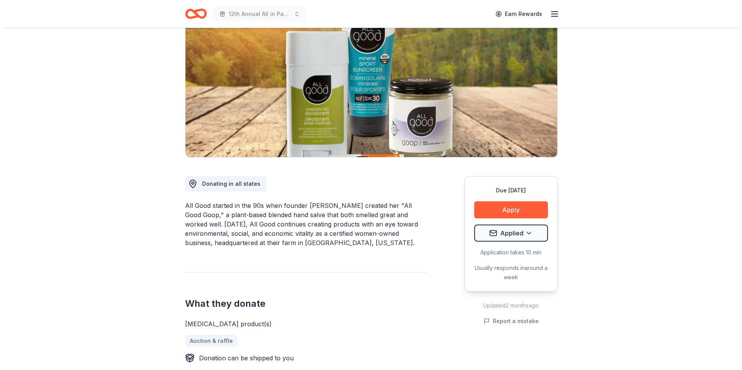
scroll to position [78, 0]
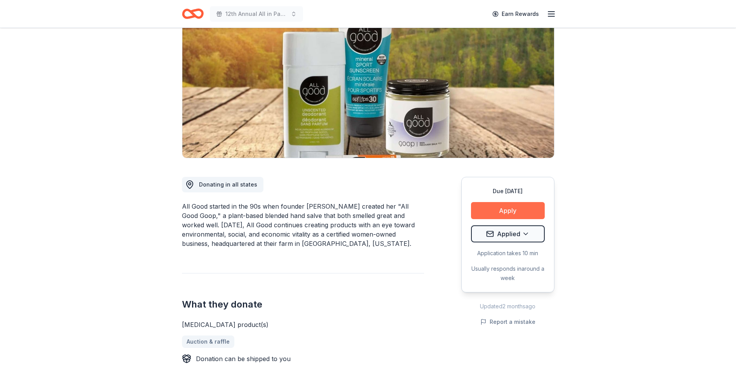
click at [507, 211] on button "Apply" at bounding box center [508, 210] width 74 height 17
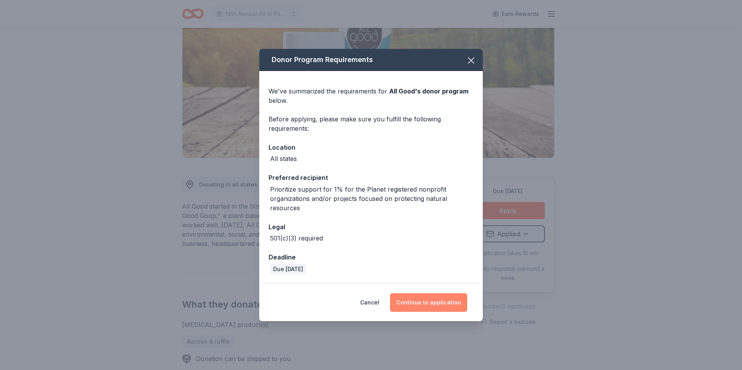
click at [429, 303] on button "Continue to application" at bounding box center [428, 302] width 77 height 19
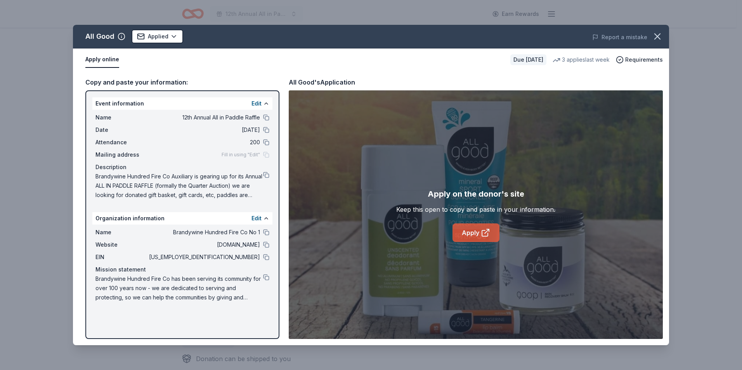
click at [468, 233] on link "Apply" at bounding box center [476, 233] width 47 height 19
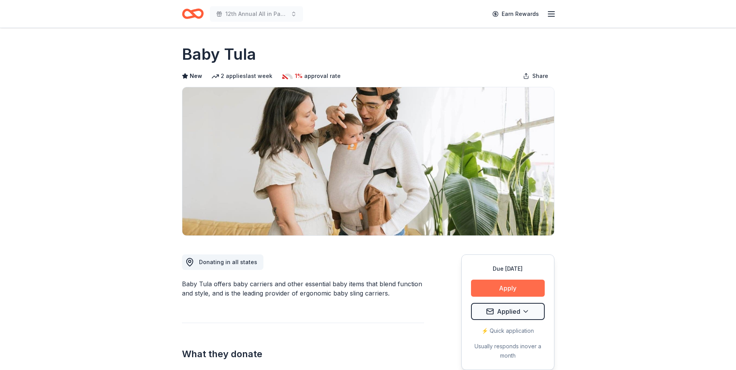
click at [510, 288] on button "Apply" at bounding box center [508, 288] width 74 height 17
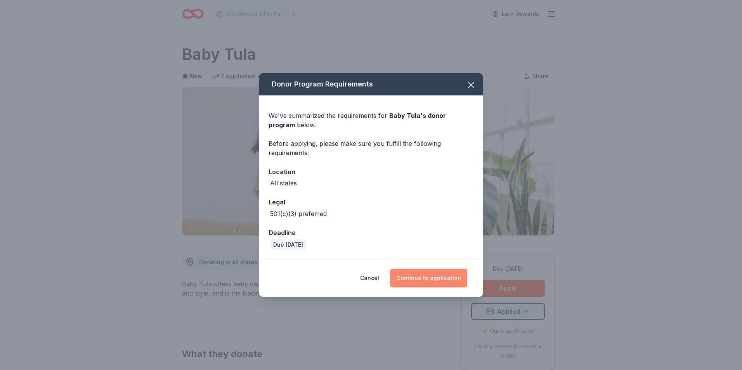
click at [427, 284] on button "Continue to application" at bounding box center [428, 278] width 77 height 19
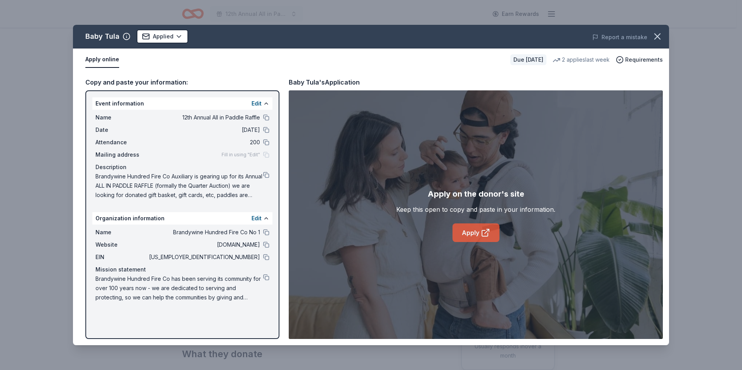
click at [476, 235] on link "Apply" at bounding box center [476, 233] width 47 height 19
click at [266, 177] on button at bounding box center [266, 175] width 6 height 6
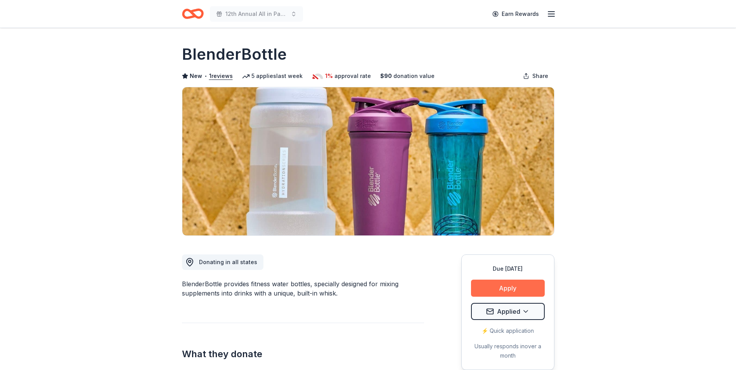
click at [504, 289] on button "Apply" at bounding box center [508, 288] width 74 height 17
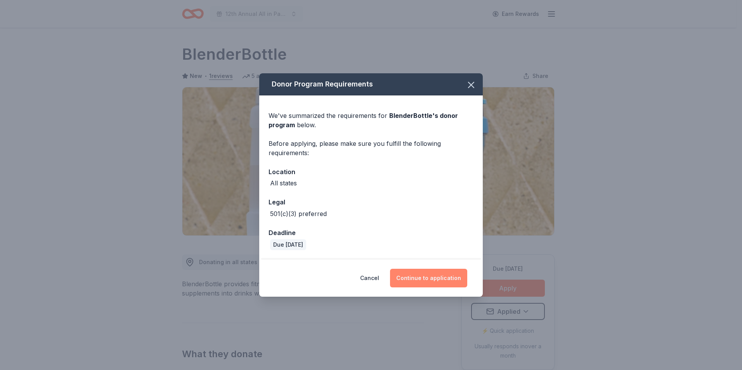
click at [430, 277] on button "Continue to application" at bounding box center [428, 278] width 77 height 19
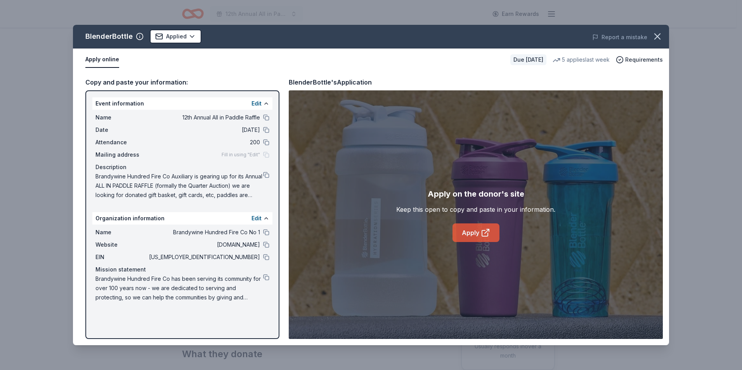
click at [474, 233] on link "Apply" at bounding box center [476, 233] width 47 height 19
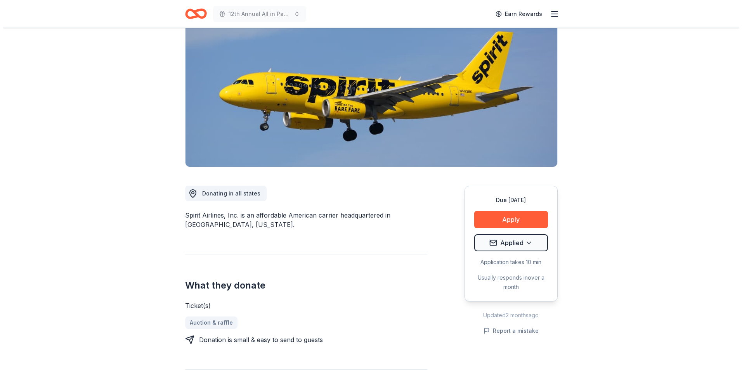
scroll to position [78, 0]
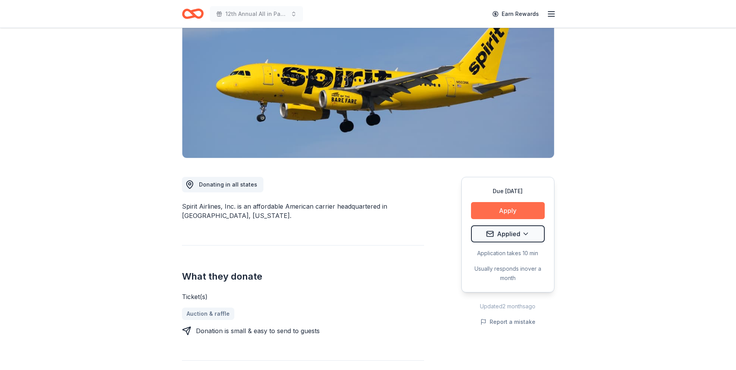
click at [507, 212] on button "Apply" at bounding box center [508, 210] width 74 height 17
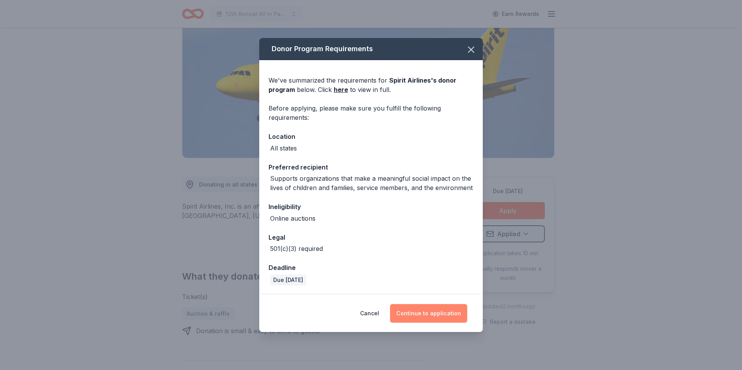
click at [422, 316] on button "Continue to application" at bounding box center [428, 313] width 77 height 19
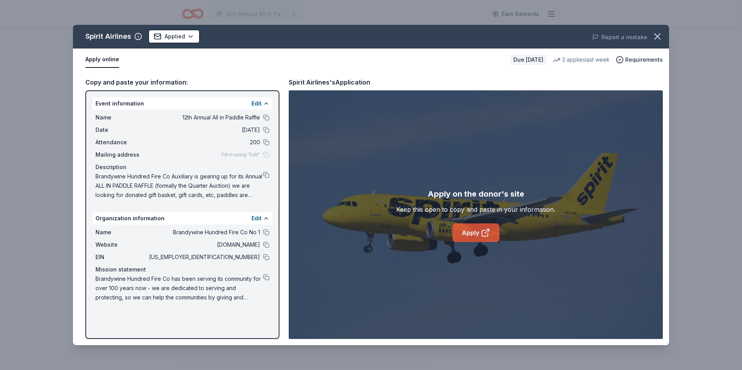
click at [468, 233] on link "Apply" at bounding box center [476, 233] width 47 height 19
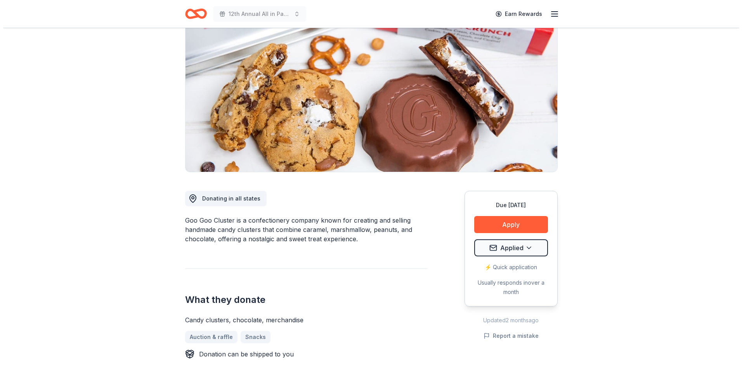
scroll to position [78, 0]
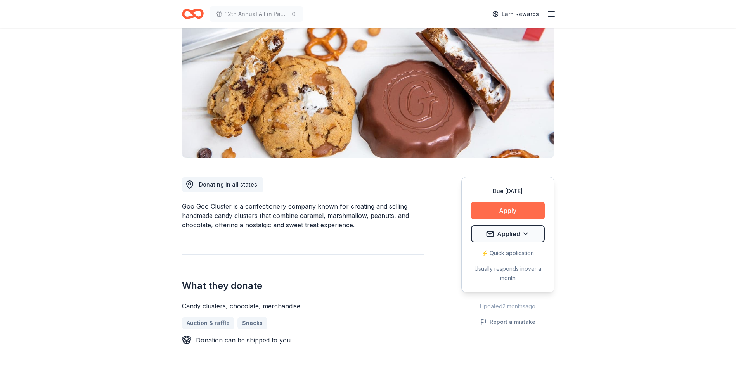
click at [506, 208] on button "Apply" at bounding box center [508, 210] width 74 height 17
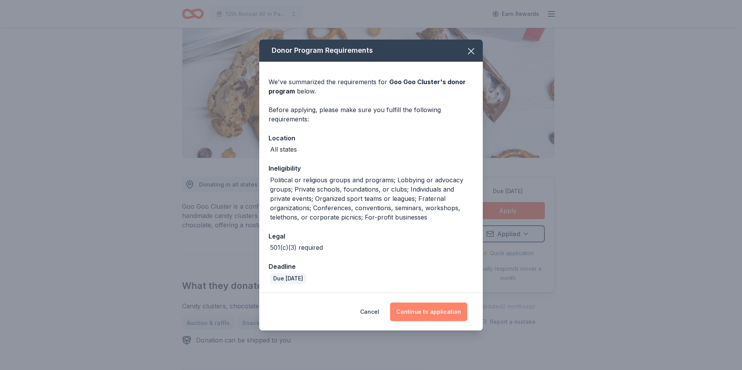
click at [428, 314] on button "Continue to application" at bounding box center [428, 312] width 77 height 19
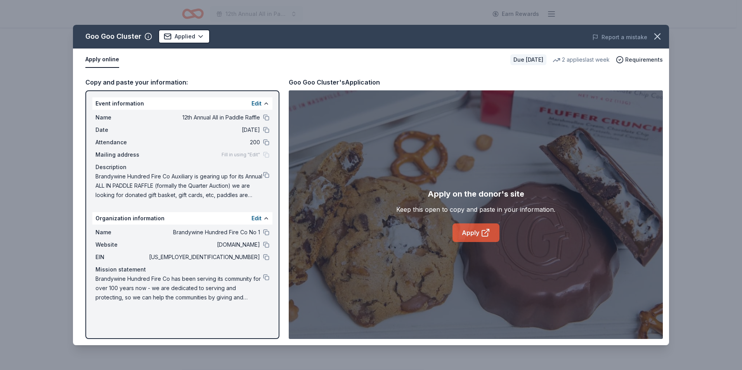
click at [468, 237] on link "Apply" at bounding box center [476, 233] width 47 height 19
click at [268, 174] on button at bounding box center [266, 175] width 6 height 6
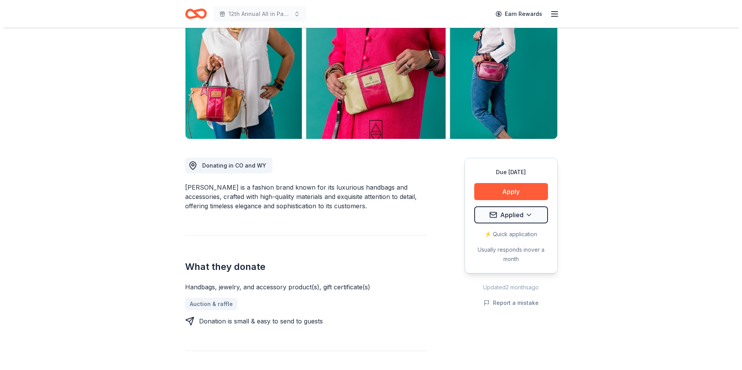
scroll to position [78, 0]
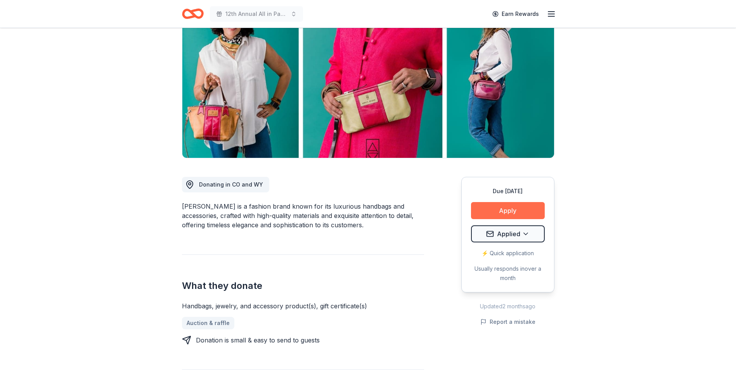
click at [507, 210] on button "Apply" at bounding box center [508, 210] width 74 height 17
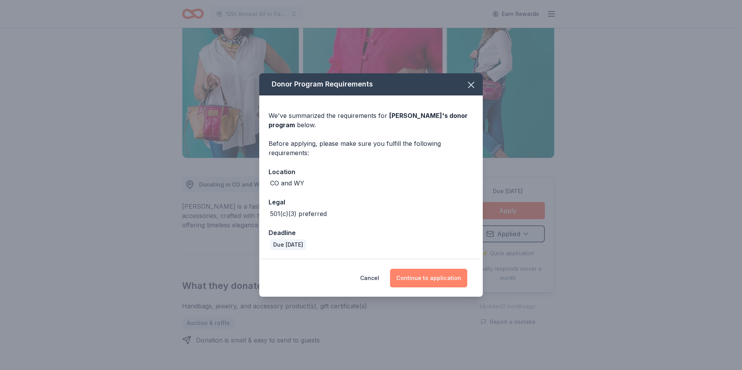
click at [425, 278] on button "Continue to application" at bounding box center [428, 278] width 77 height 19
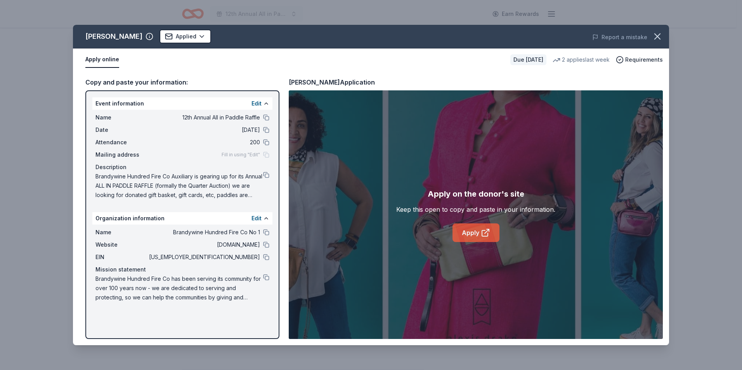
click at [475, 233] on link "Apply" at bounding box center [476, 233] width 47 height 19
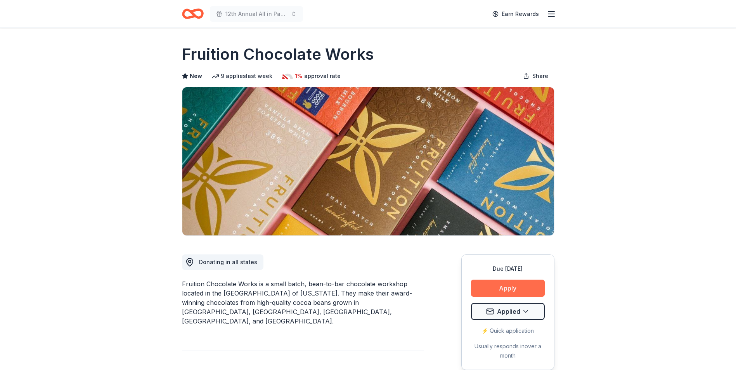
click at [507, 291] on button "Apply" at bounding box center [508, 288] width 74 height 17
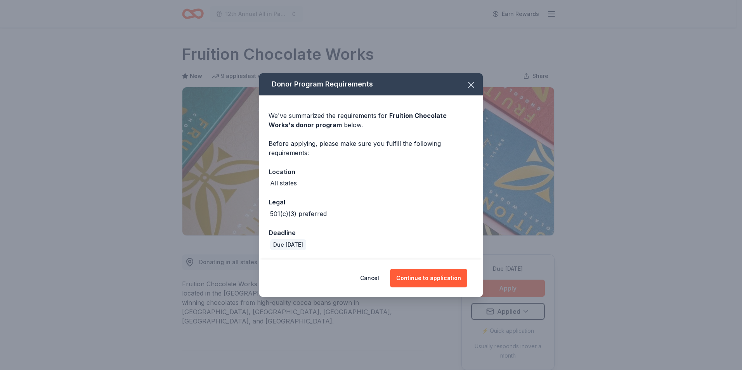
click at [599, 280] on div "Donor Program Requirements We've summarized the requirements for Fruition Choco…" at bounding box center [371, 185] width 742 height 370
